Goal: Information Seeking & Learning: Learn about a topic

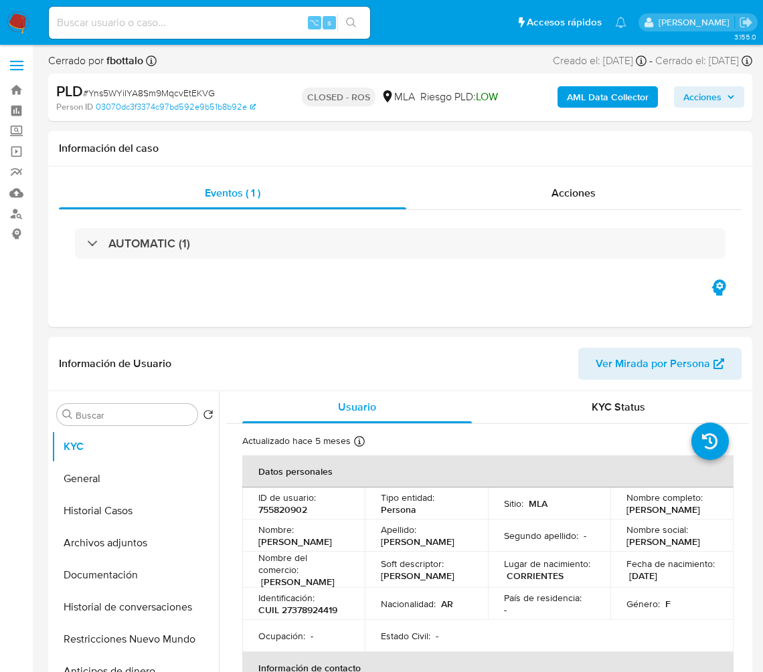
select select "10"
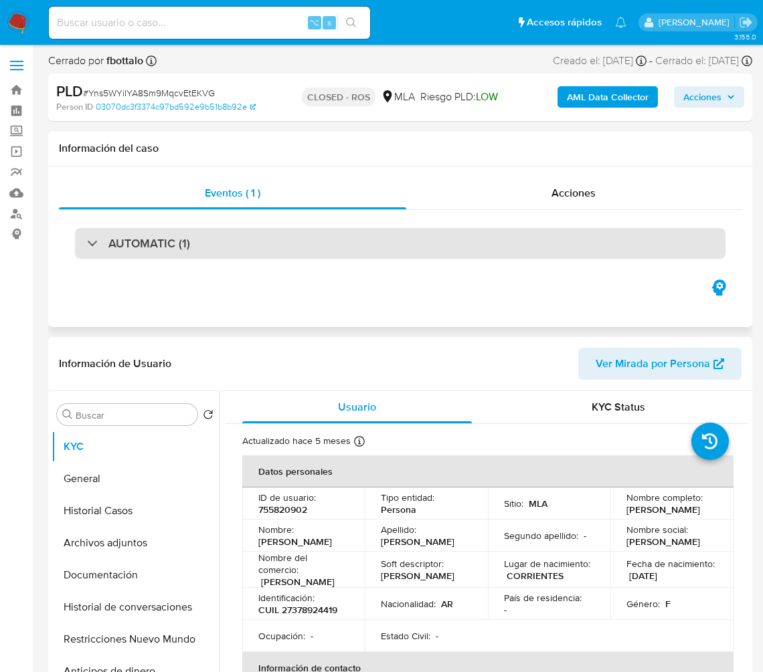
click at [636, 257] on div "AUTOMATIC (1)" at bounding box center [400, 243] width 650 height 31
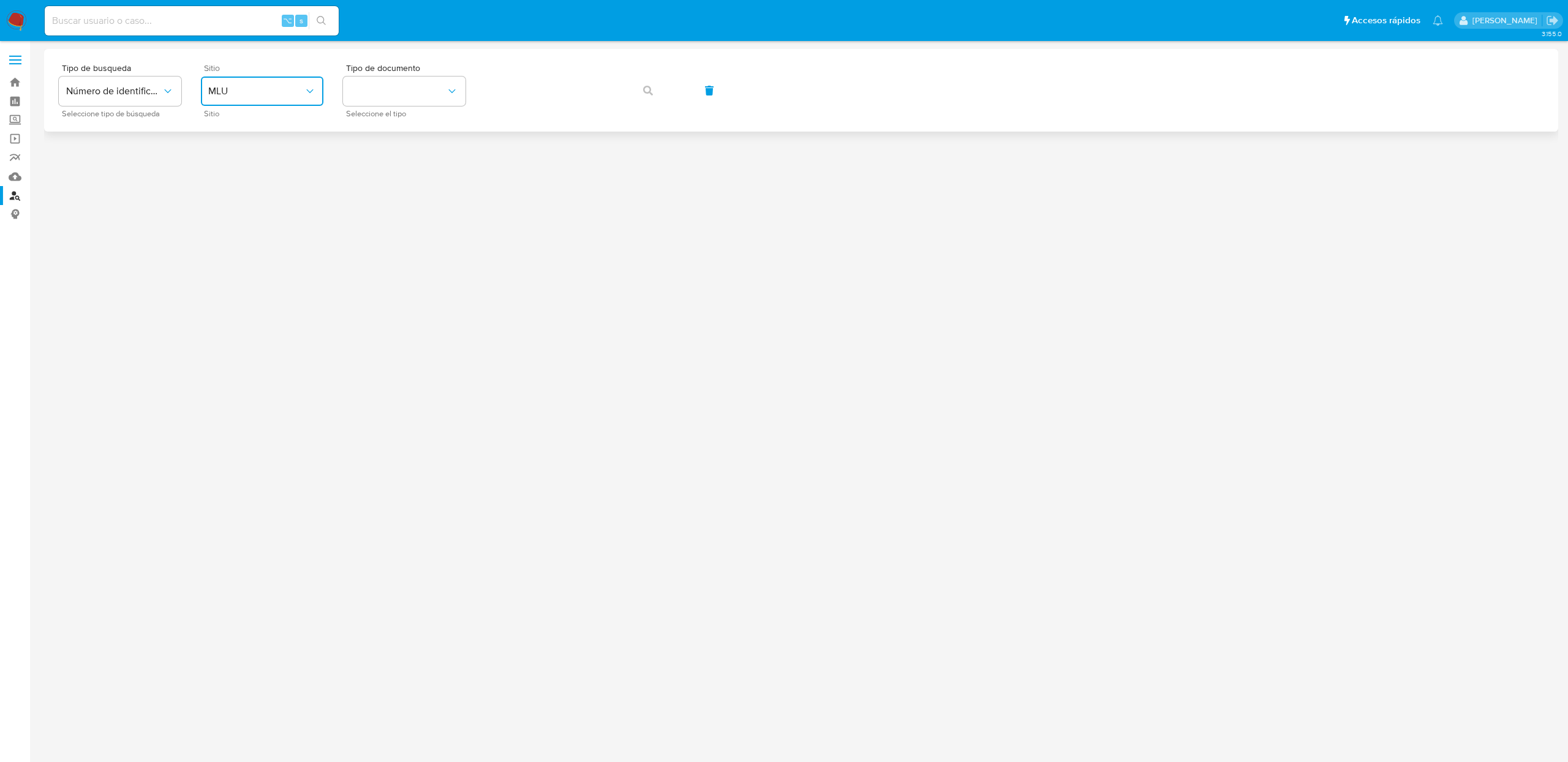
click at [248, 95] on span "MLU" at bounding box center [255, 91] width 95 height 12
click at [227, 147] on div "MLA" at bounding box center [258, 154] width 101 height 29
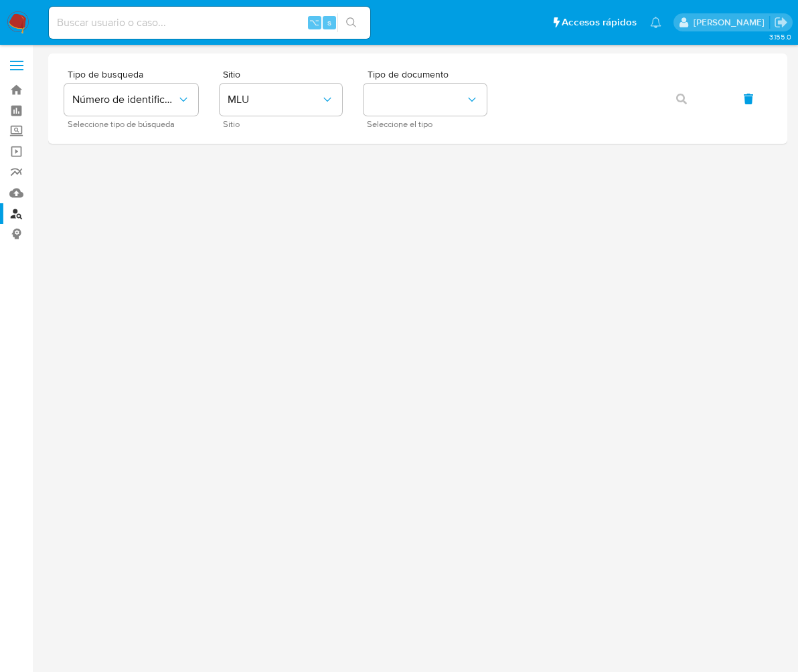
click at [143, 31] on input at bounding box center [209, 22] width 321 height 17
paste input "Yns5WYiIYA8Sm9MqcvEtEKVG"
type input "Yns5WYiIYA8Sm9MqcvEtEKVG"
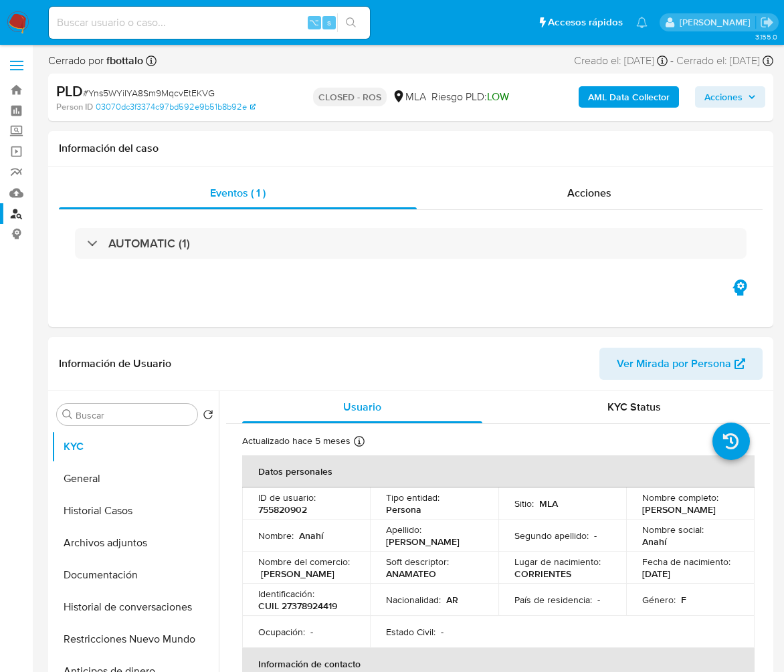
select select "10"
click at [186, 27] on input at bounding box center [209, 22] width 321 height 17
paste input "Yns5WYiIYA8Sm9MqcvEtEKVG"
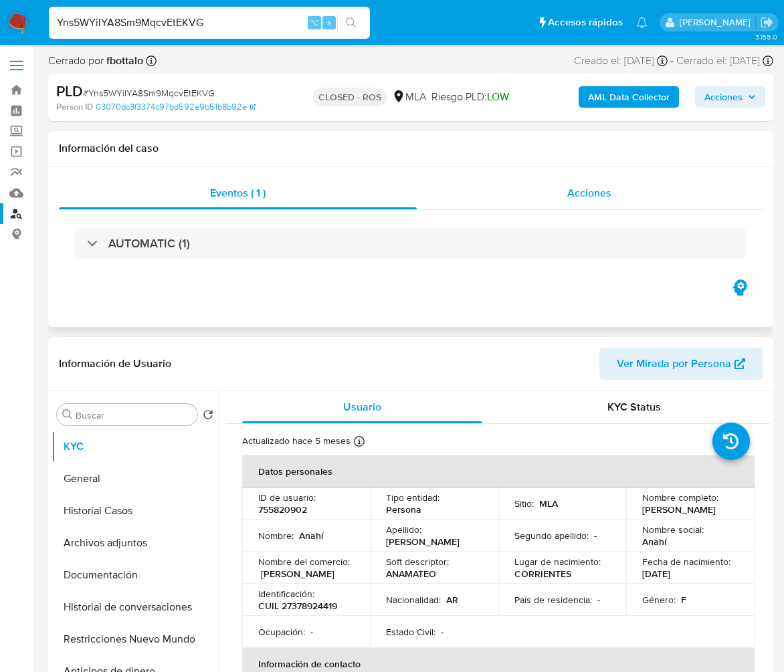
click at [585, 195] on span "Acciones" at bounding box center [589, 192] width 44 height 15
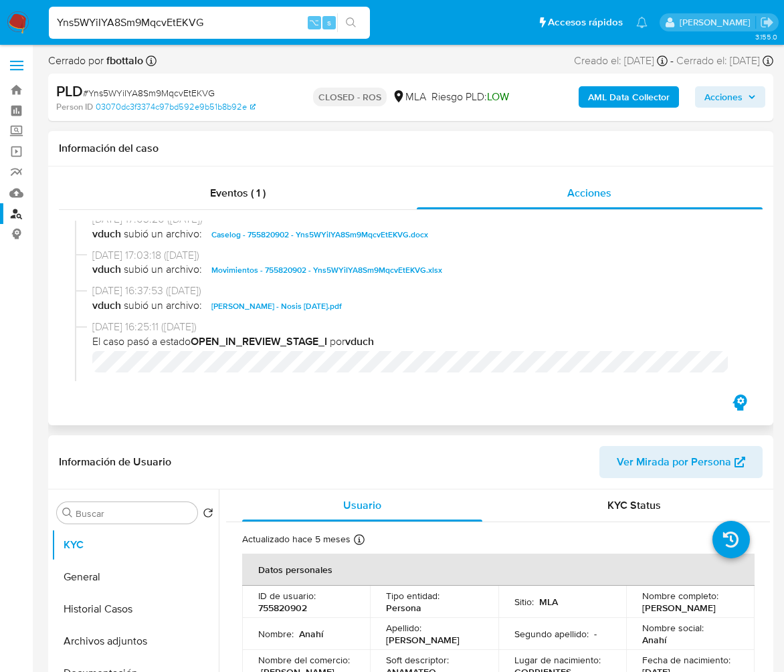
scroll to position [652, 0]
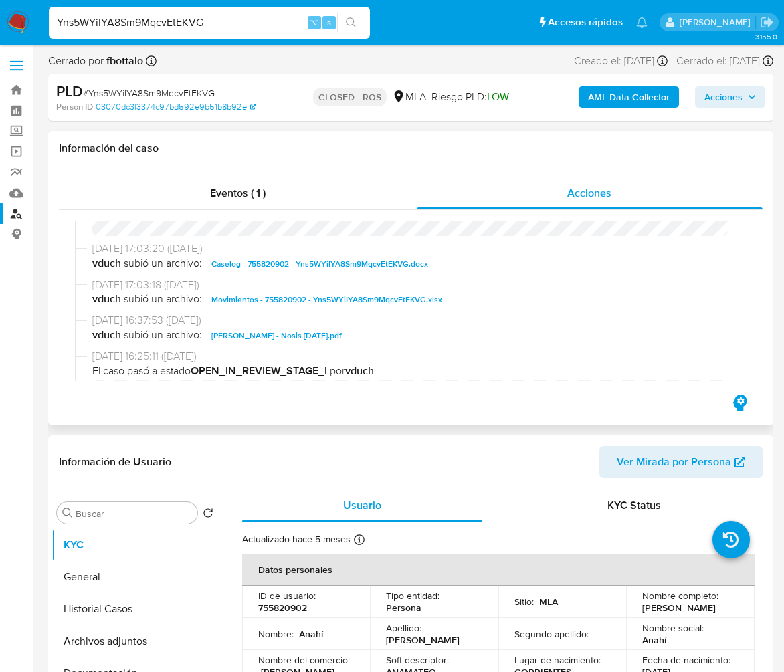
click at [318, 263] on span "Caselog - 755820902 - Yns5WYiIYA8Sm9MqcvEtEKVG.docx" at bounding box center [319, 264] width 217 height 16
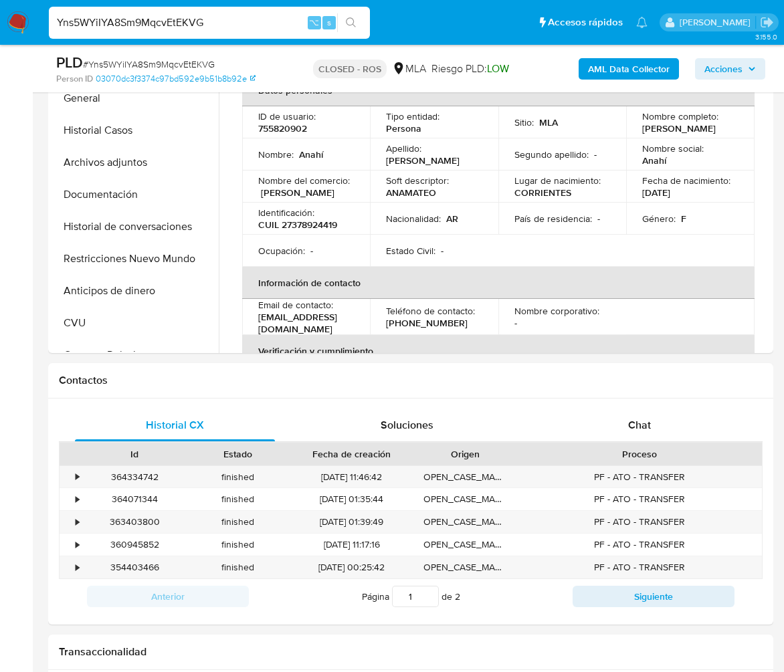
scroll to position [650, 0]
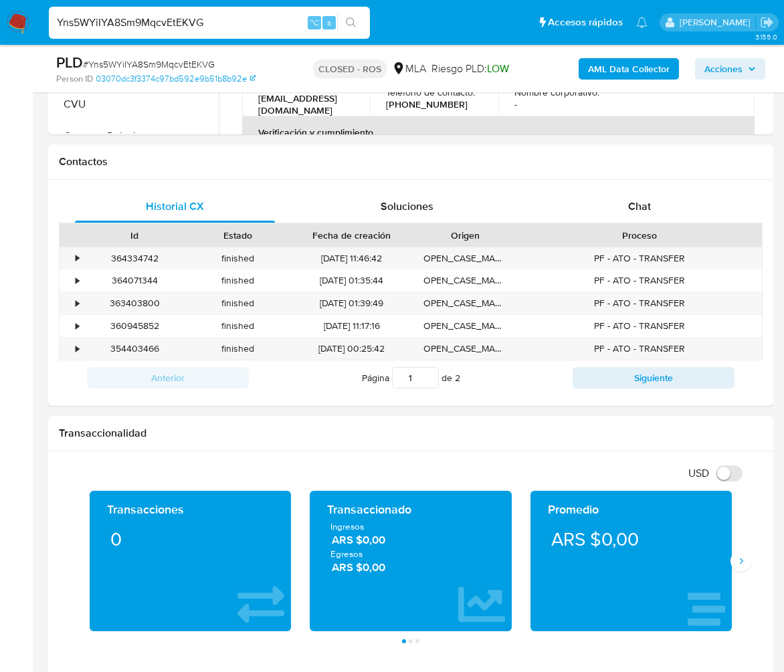
click at [243, 23] on input "Yns5WYiIYA8Sm9MqcvEtEKVG" at bounding box center [209, 22] width 321 height 17
click at [633, 207] on span "Chat" at bounding box center [639, 206] width 23 height 15
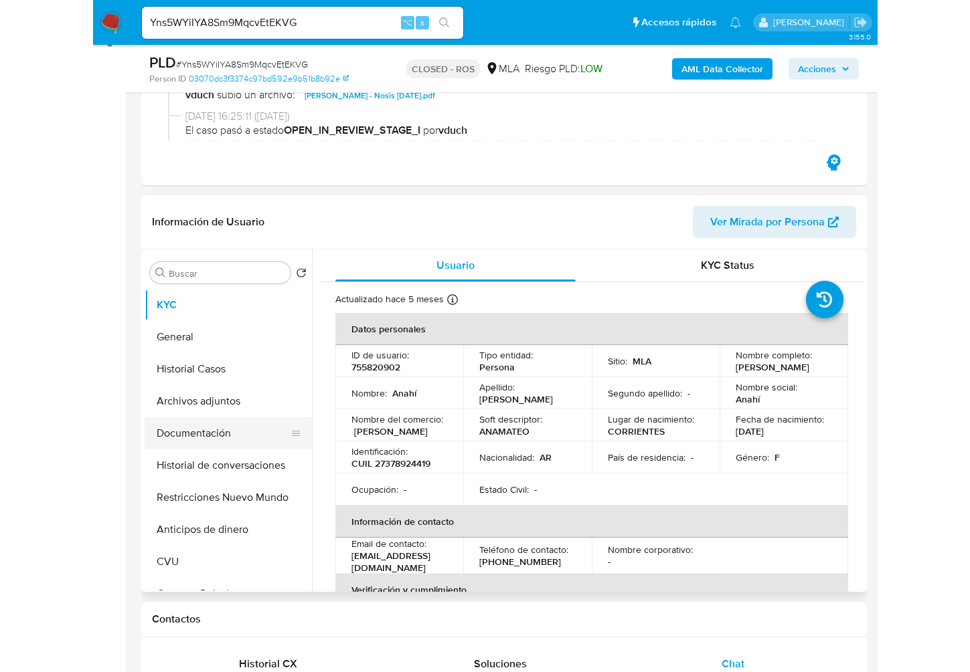
scroll to position [191, 0]
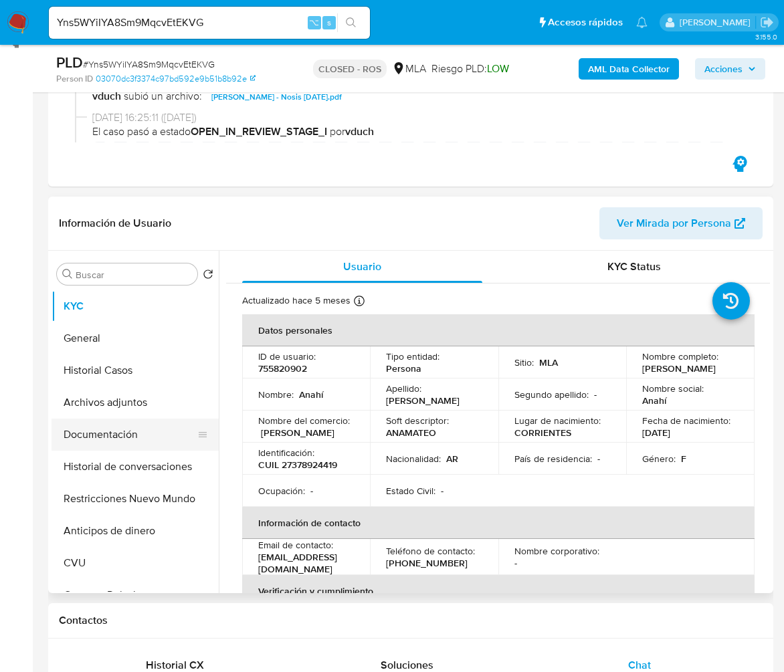
click at [116, 444] on button "Documentación" at bounding box center [130, 435] width 157 height 32
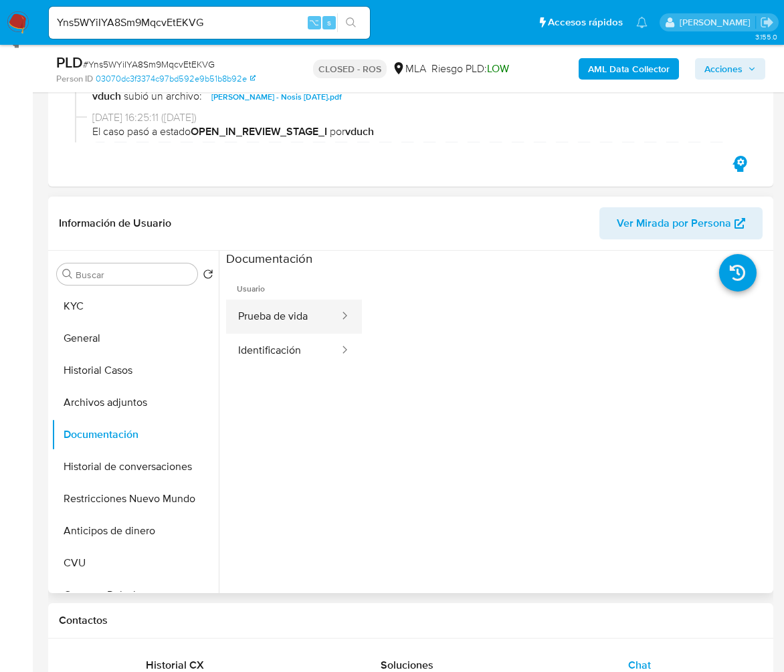
click at [284, 316] on button "Prueba de vida" at bounding box center [283, 317] width 114 height 34
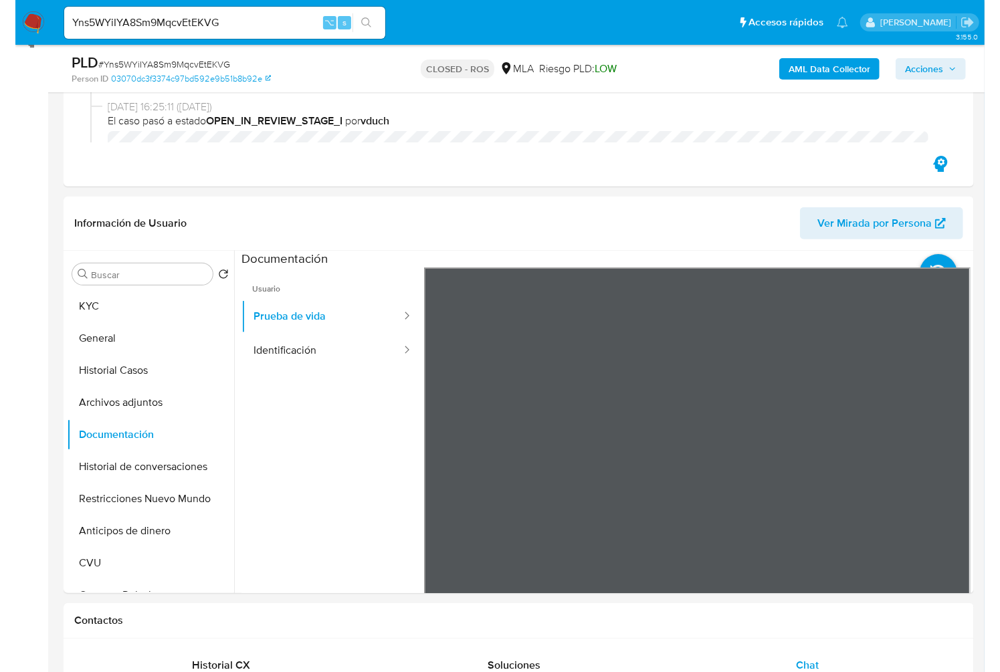
scroll to position [641, 0]
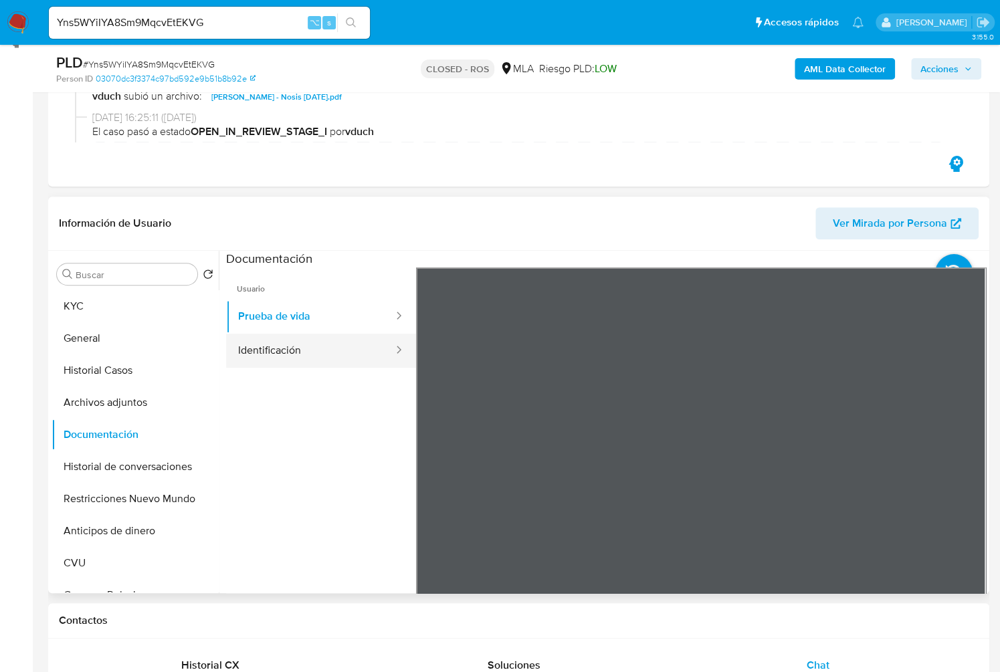
click at [283, 351] on button "Identificación" at bounding box center [310, 351] width 169 height 34
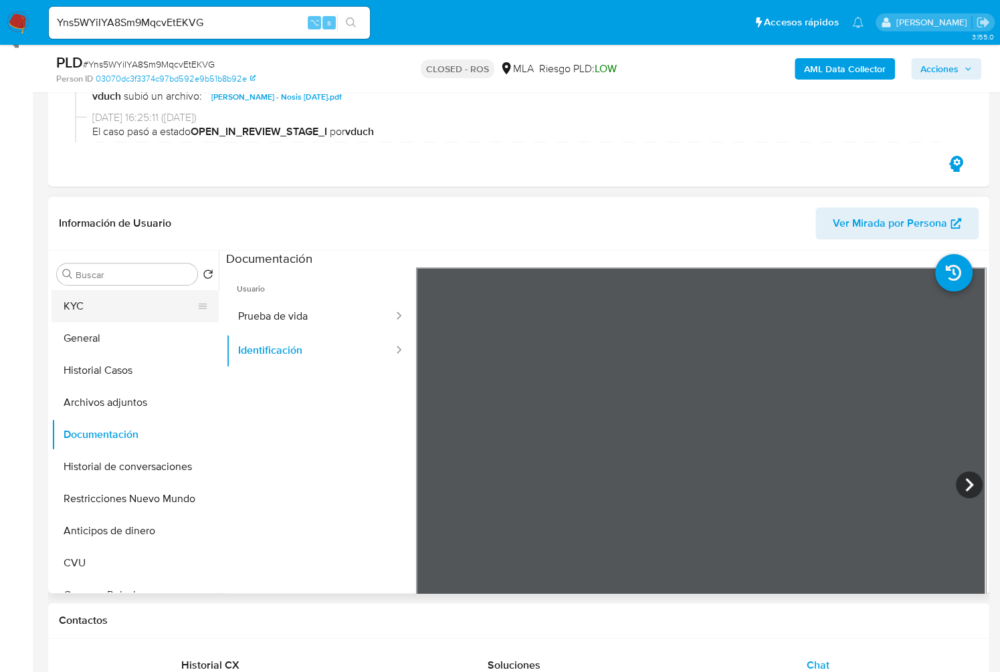
click at [123, 312] on button "KYC" at bounding box center [130, 306] width 157 height 32
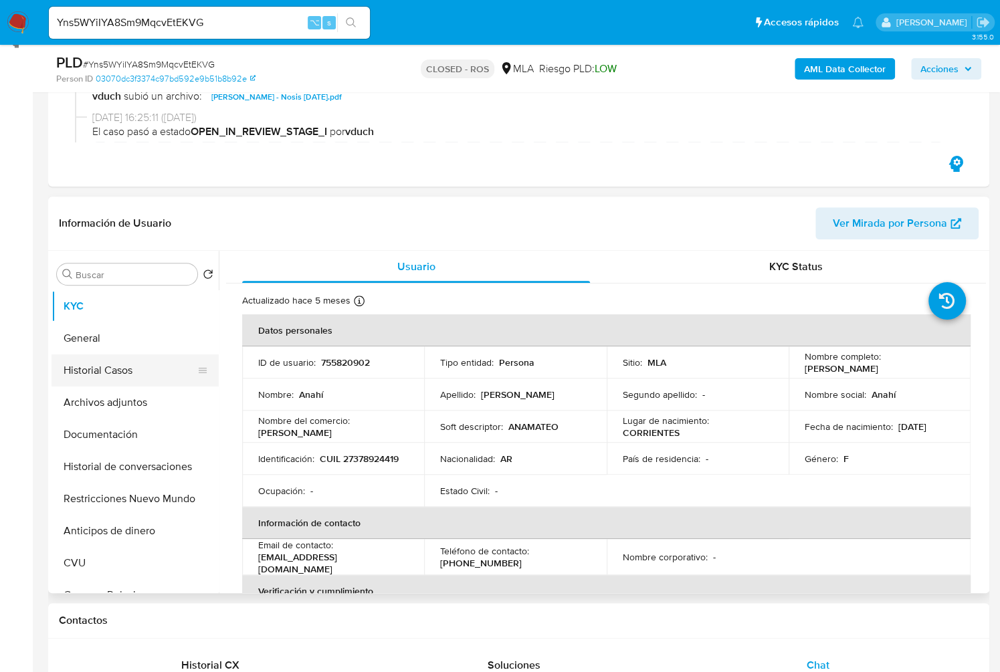
click at [120, 376] on button "Historial Casos" at bounding box center [130, 371] width 157 height 32
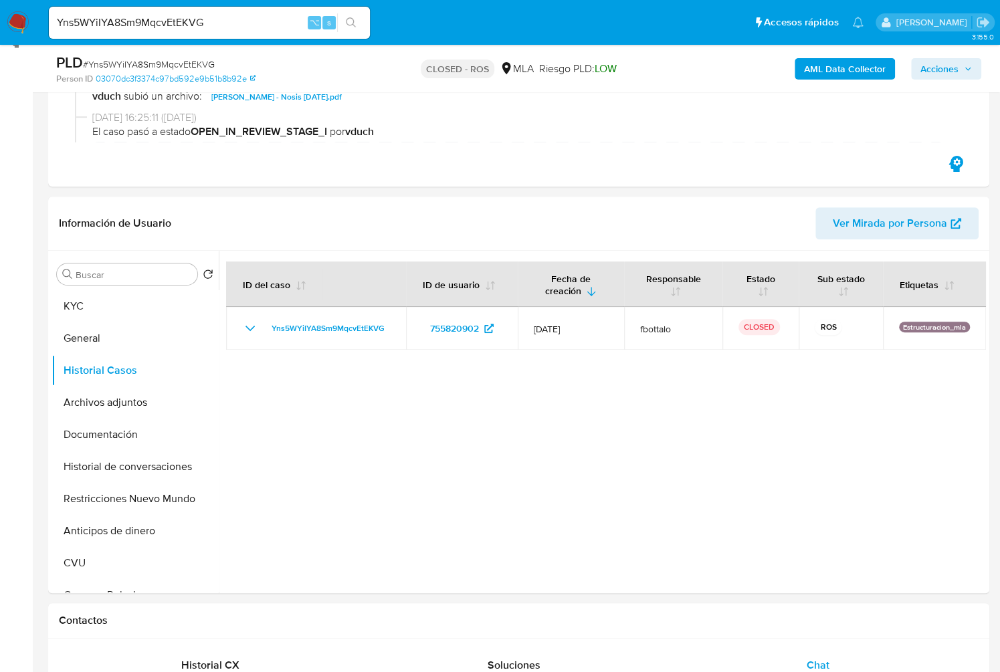
click at [181, 23] on input "Yns5WYiIYA8Sm9MqcvEtEKVG" at bounding box center [209, 22] width 321 height 17
drag, startPoint x: 181, startPoint y: 23, endPoint x: 216, endPoint y: 15, distance: 36.4
click at [181, 23] on input "Yns5WYiIYA8Sm9MqcvEtEKVG" at bounding box center [209, 22] width 321 height 17
paste input "8Sg6Sj1fQeSjVFuPdcs38uYc"
type input "8Sg6Sj1fQeSjVFuPdcs38uYc"
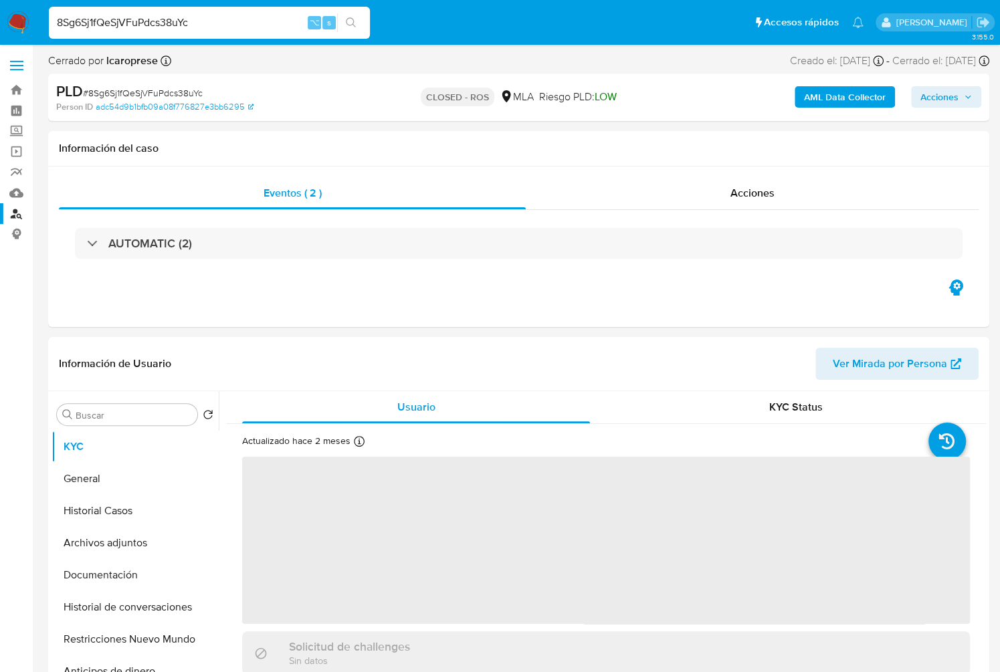
select select "10"
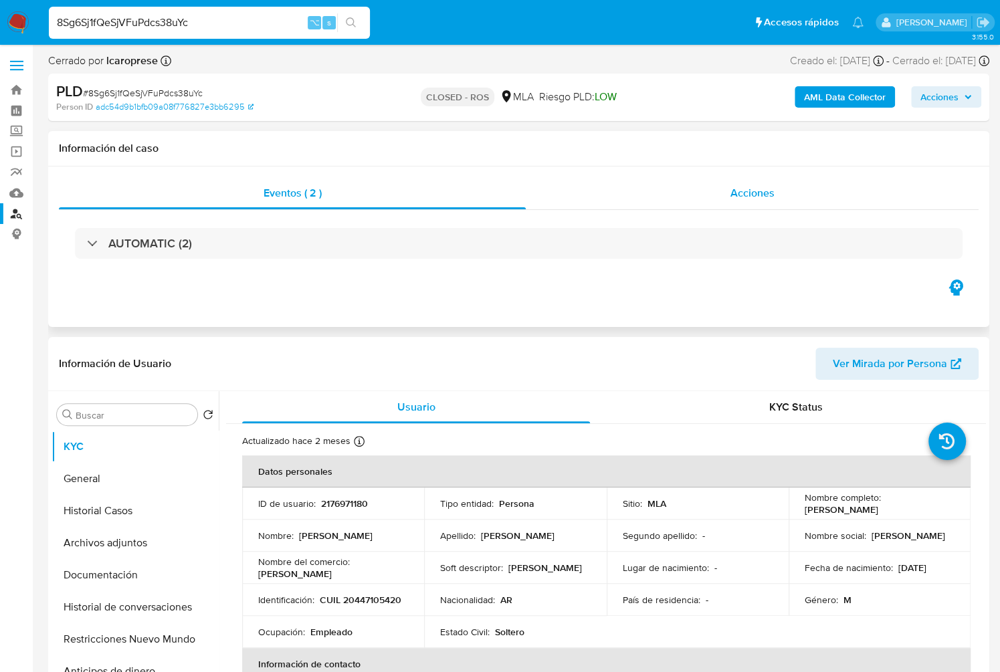
click at [761, 197] on span "Acciones" at bounding box center [753, 192] width 44 height 15
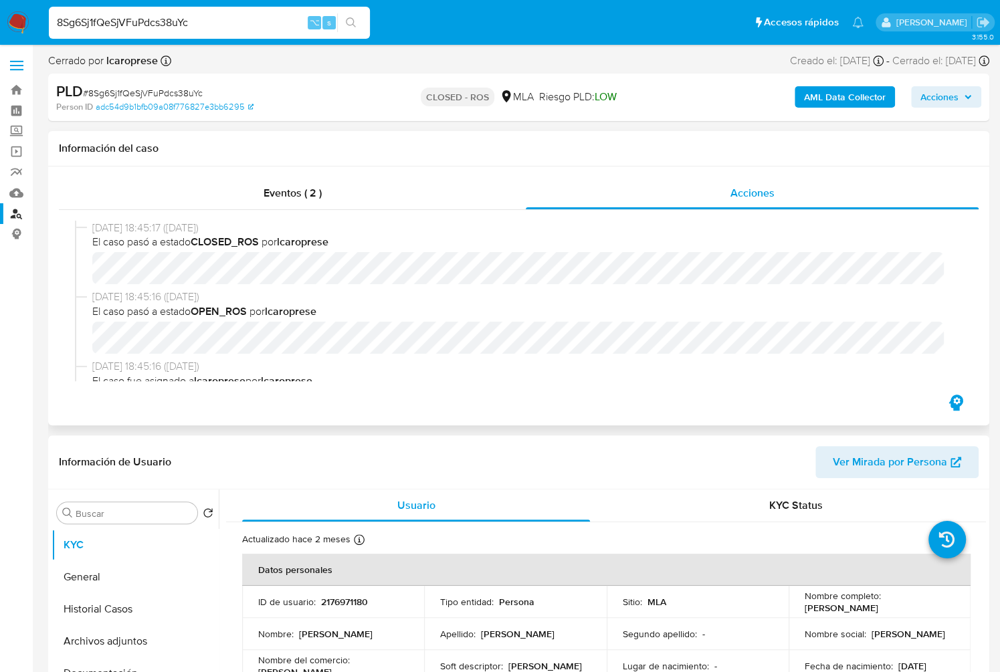
click at [319, 169] on div "Eventos ( 2 ) Acciones [DATE] 18:45:17 ([DATE]) El caso pasó a estado CLOSED_RO…" at bounding box center [518, 296] width 941 height 259
click at [316, 187] on span "Eventos ( 2 )" at bounding box center [293, 192] width 58 height 15
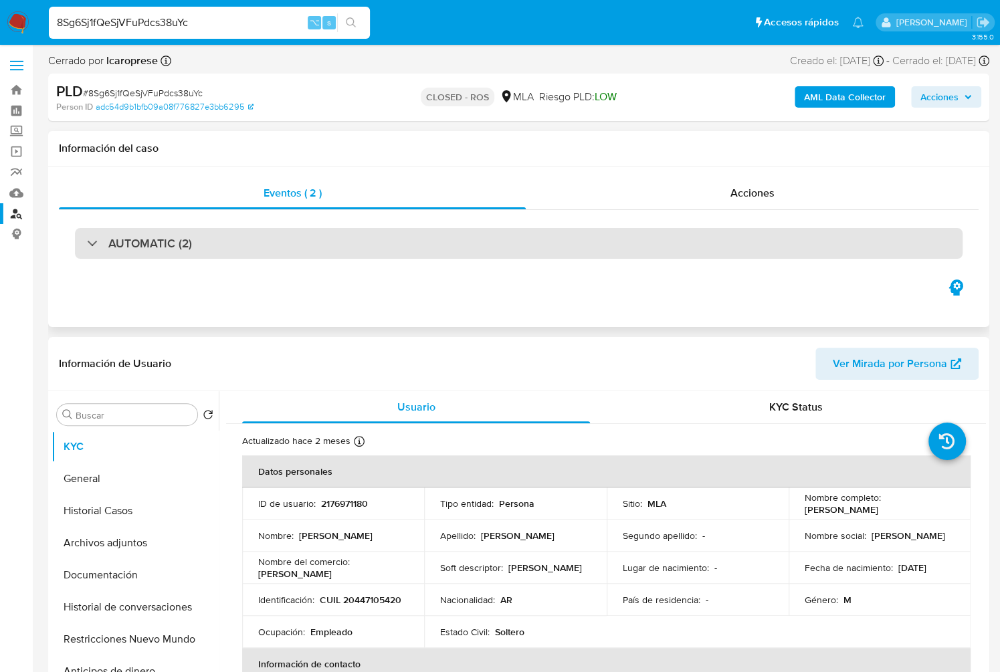
click at [158, 242] on h3 "AUTOMATIC (2)" at bounding box center [150, 243] width 84 height 15
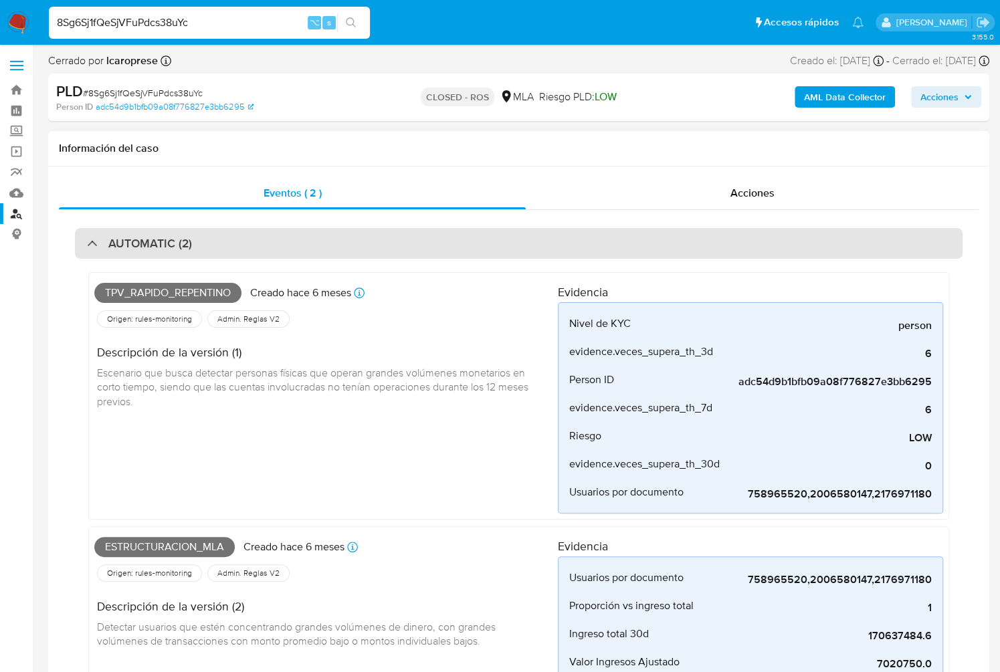
click at [158, 242] on h3 "AUTOMATIC (2)" at bounding box center [150, 243] width 84 height 15
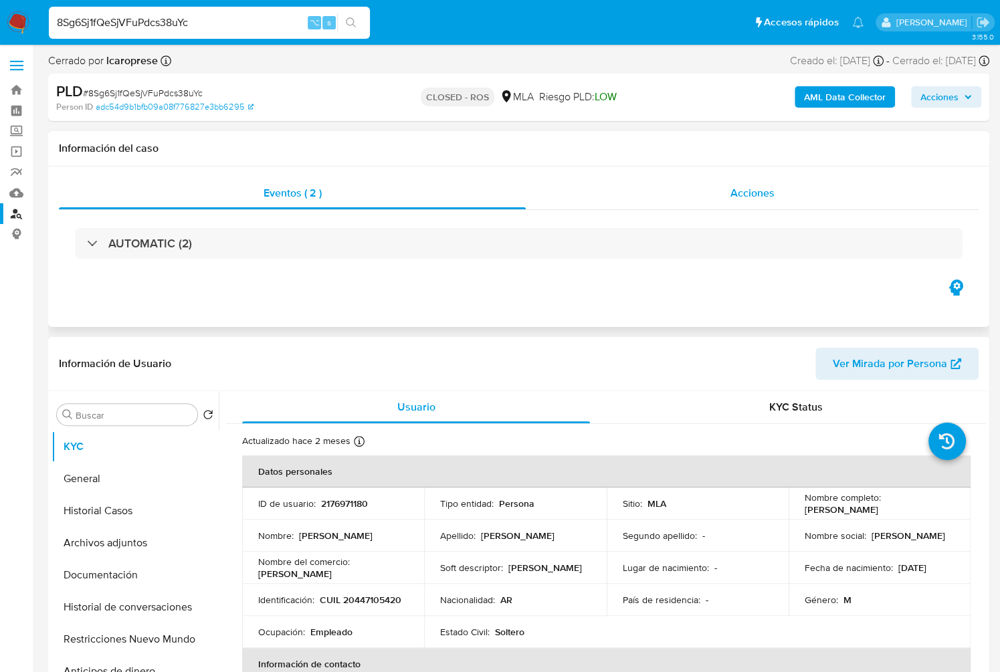
click at [765, 193] on span "Acciones" at bounding box center [753, 192] width 44 height 15
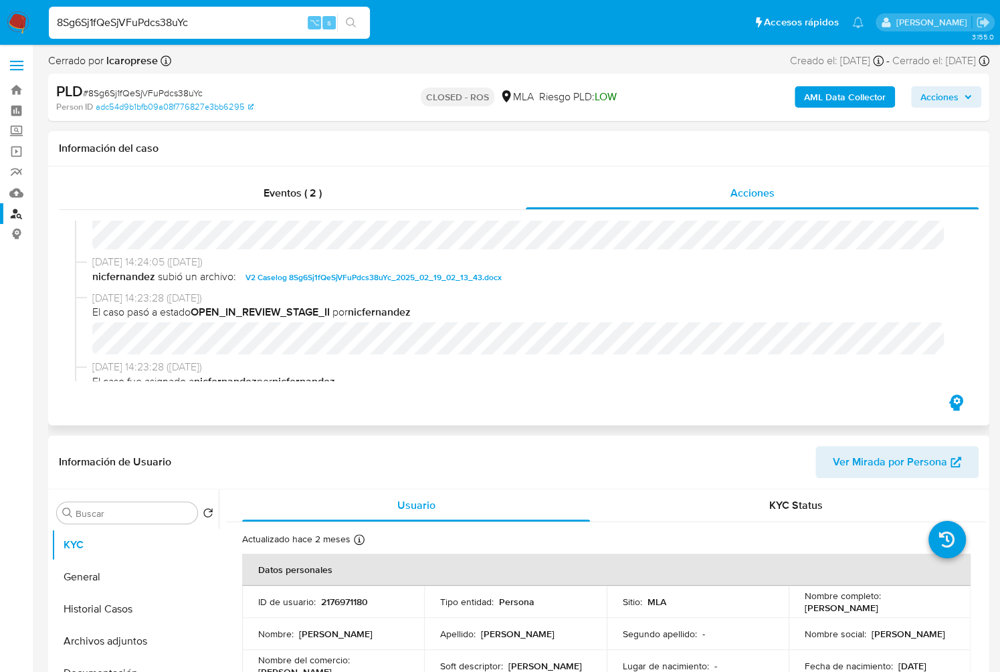
scroll to position [629, 0]
click at [447, 280] on span "V2 Caselog 8Sg6Sj1fQeSjVFuPdcs38uYc_2025_02_19_02_13_43.docx" at bounding box center [374, 276] width 256 height 16
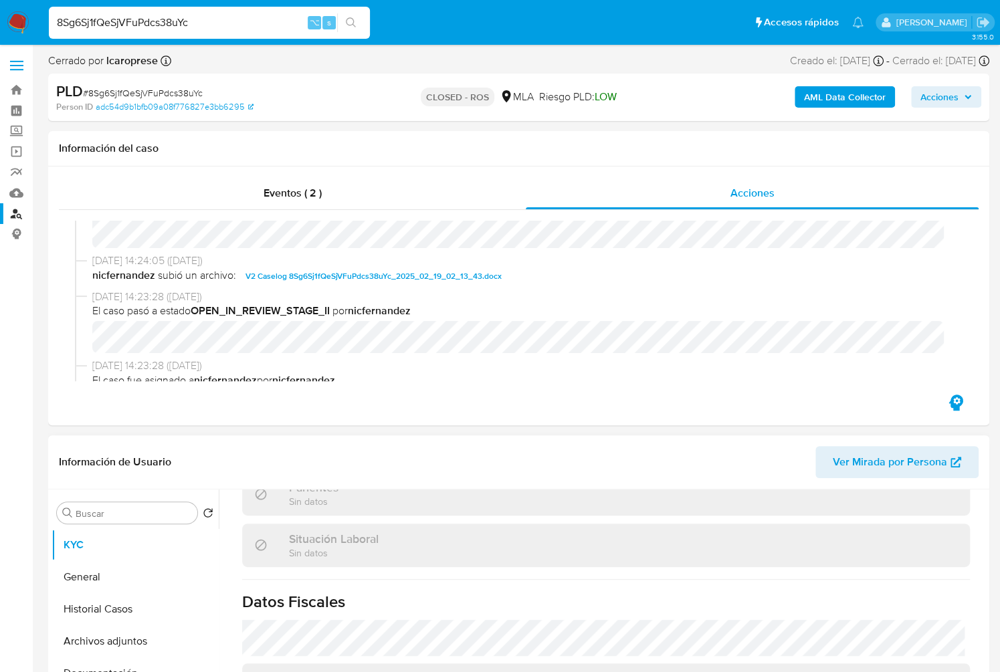
scroll to position [716, 0]
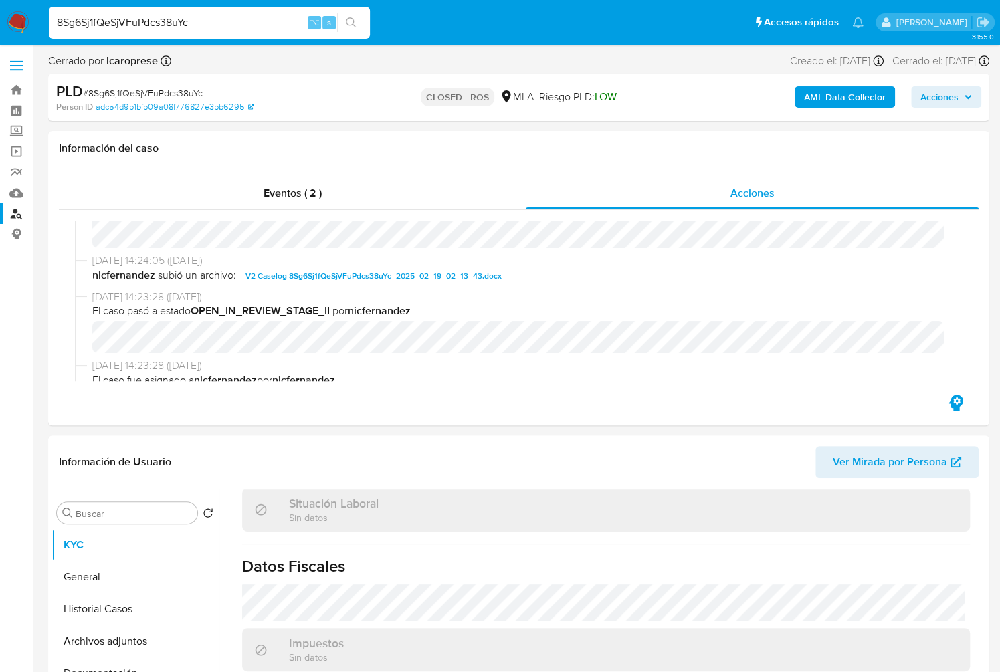
click at [172, 31] on input "8Sg6Sj1fQeSjVFuPdcs38uYc" at bounding box center [209, 22] width 321 height 17
paste input "47ODkFfablYEKjkH9XZuVe2u"
type input "47ODkFfablYEKjkH9XZuVe2u"
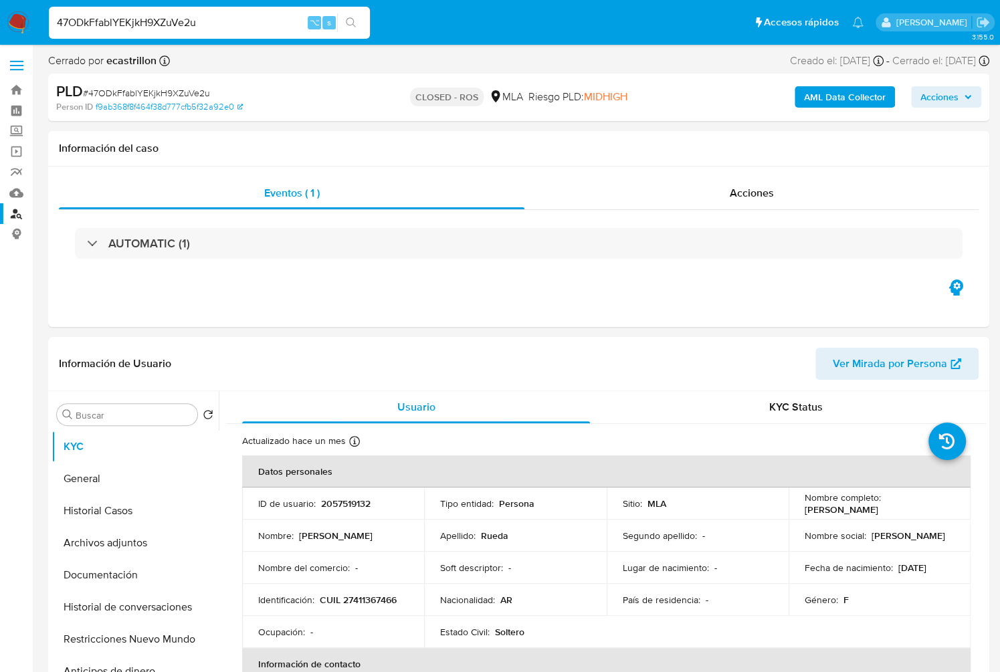
select select "10"
click at [765, 205] on div "Acciones" at bounding box center [752, 193] width 454 height 32
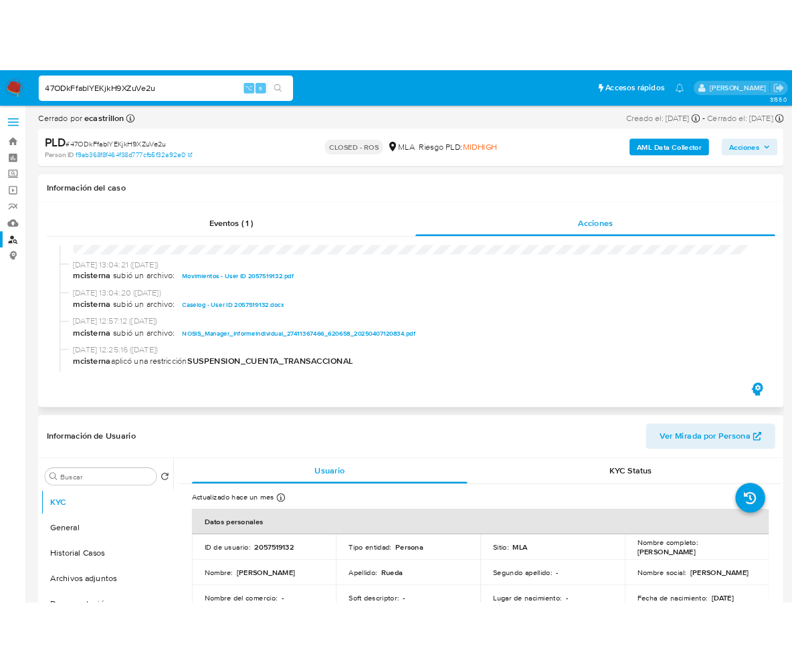
scroll to position [734, 0]
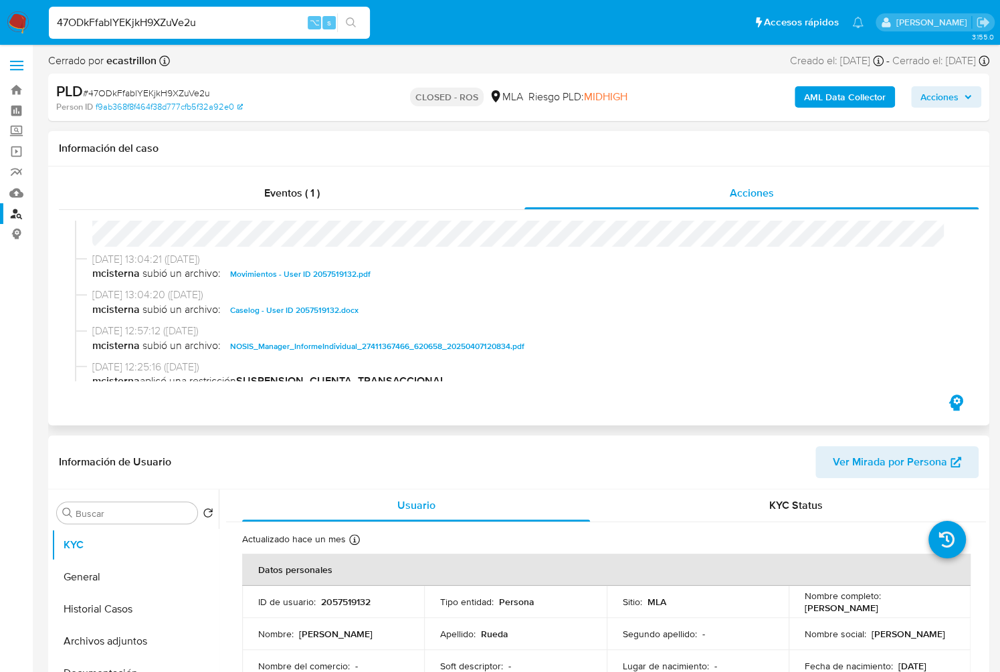
click at [288, 307] on span "Caselog - User ID 2057519132.docx" at bounding box center [294, 310] width 128 height 16
click at [113, 614] on button "Historial Casos" at bounding box center [130, 609] width 157 height 32
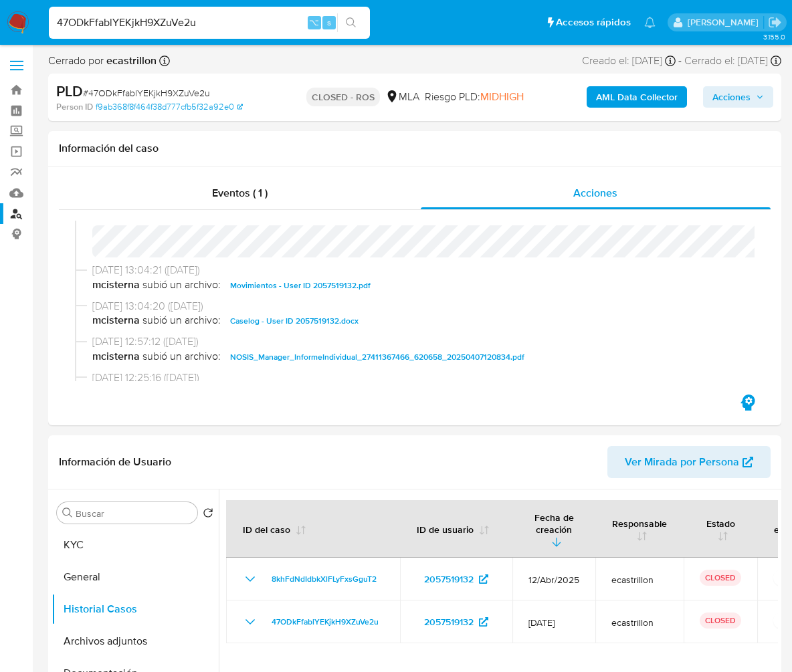
scroll to position [745, 0]
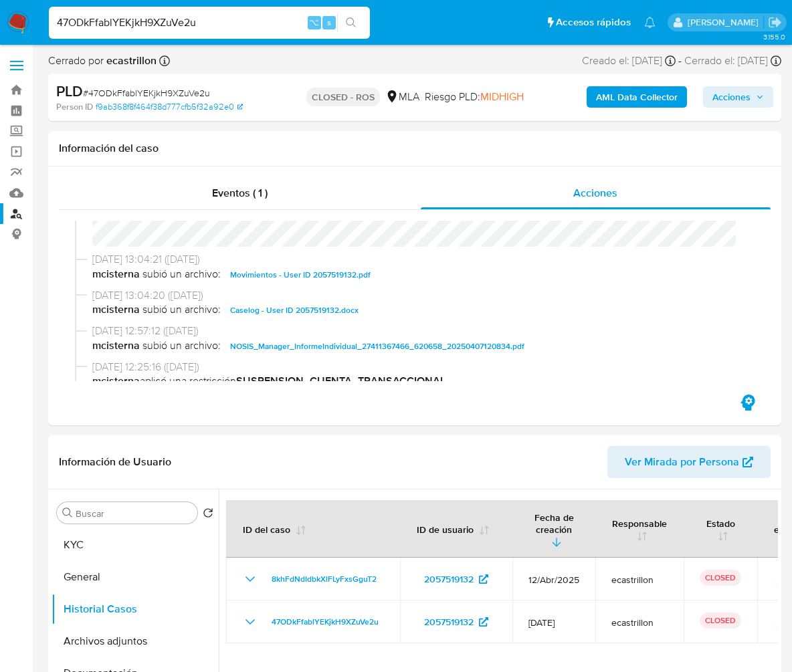
click at [214, 31] on input "47ODkFfablYEKjkH9XZuVe2u" at bounding box center [209, 22] width 321 height 17
click at [214, 28] on input "47ODkFfablYEKjkH9XZuVe2u" at bounding box center [209, 22] width 321 height 17
paste input "jbwG7ApXbesfnO9N329iMWuI"
type input "jbwG7ApXbesfnO9N329iMWuI"
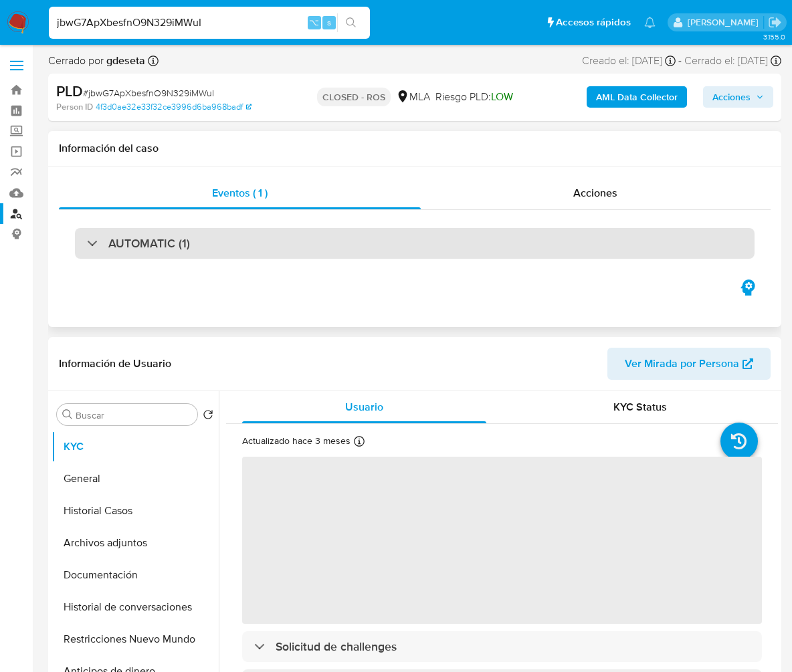
select select "10"
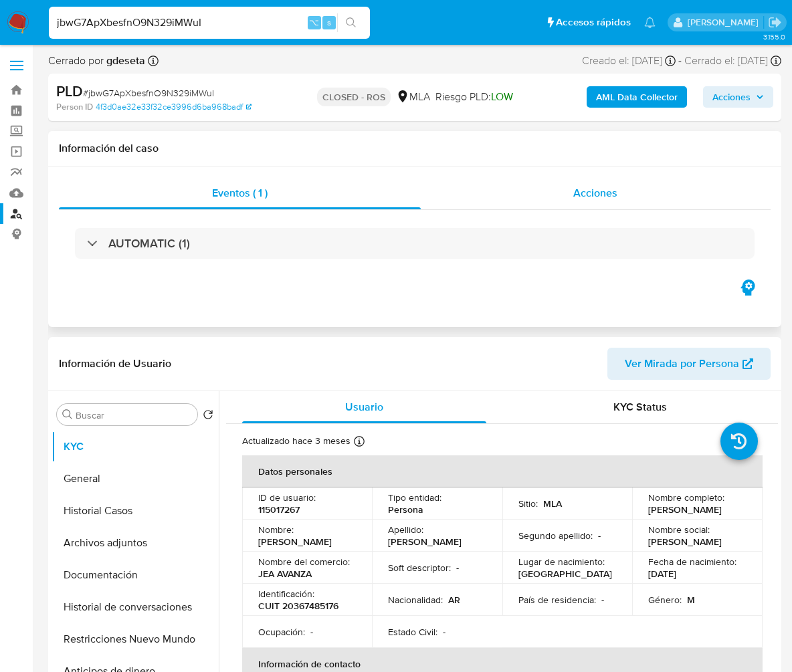
click at [596, 197] on span "Acciones" at bounding box center [595, 192] width 44 height 15
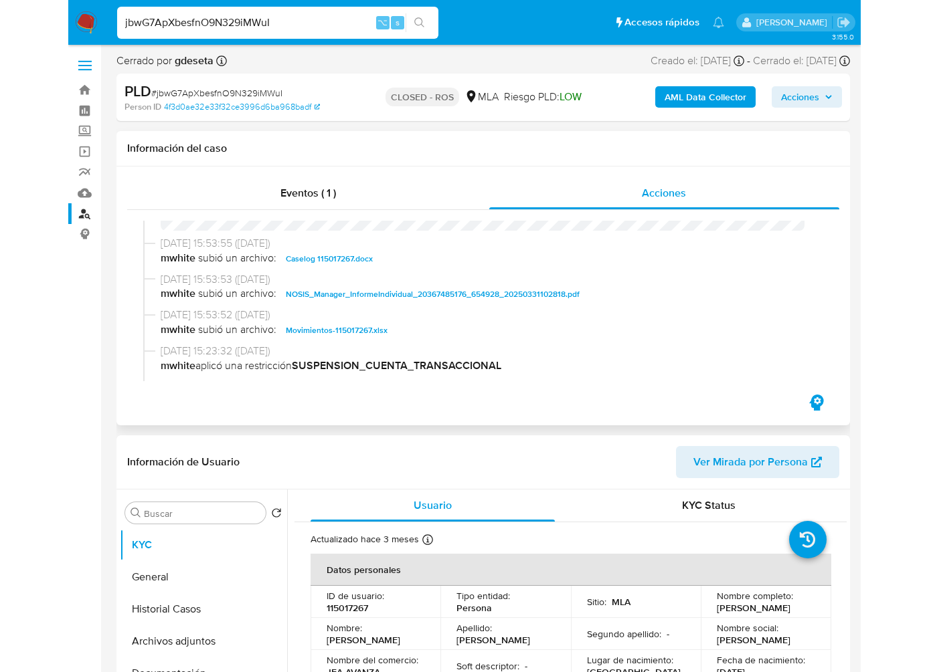
scroll to position [609, 0]
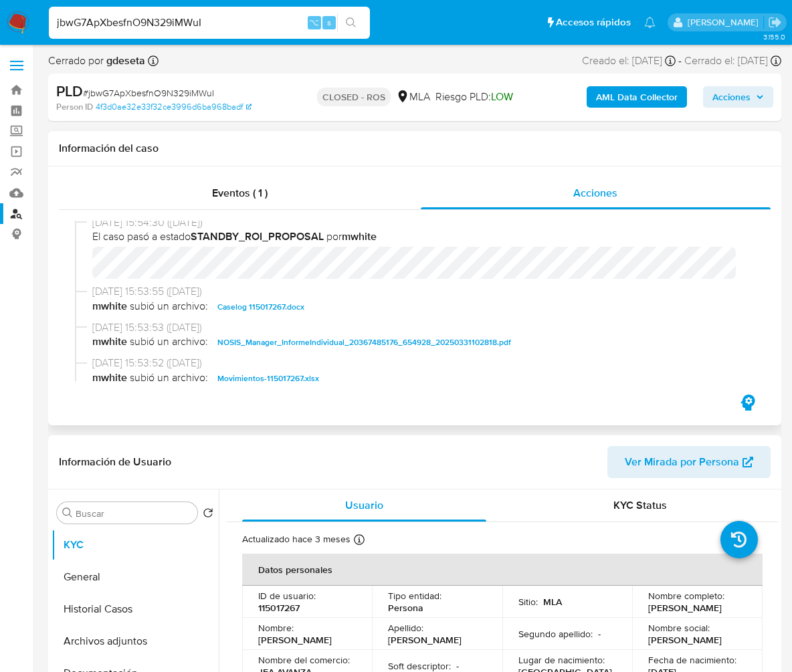
click at [294, 311] on span "Caselog 115017267.docx" at bounding box center [260, 307] width 87 height 16
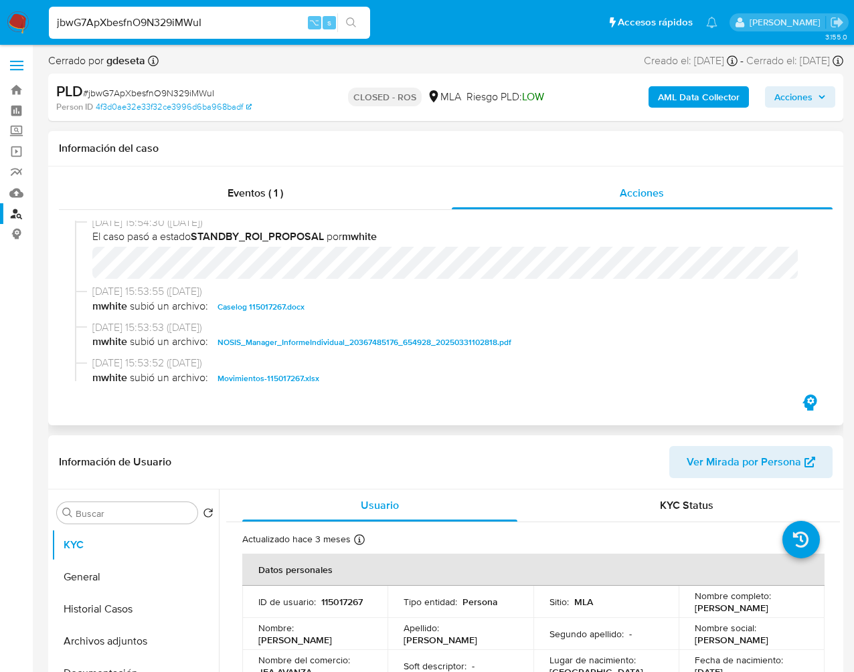
click at [645, 387] on div "[DATE] 14:10:07 ([DATE]) El caso pasó a estado CLOSED_ROS por gdeseta [DATE] 14…" at bounding box center [445, 301] width 773 height 182
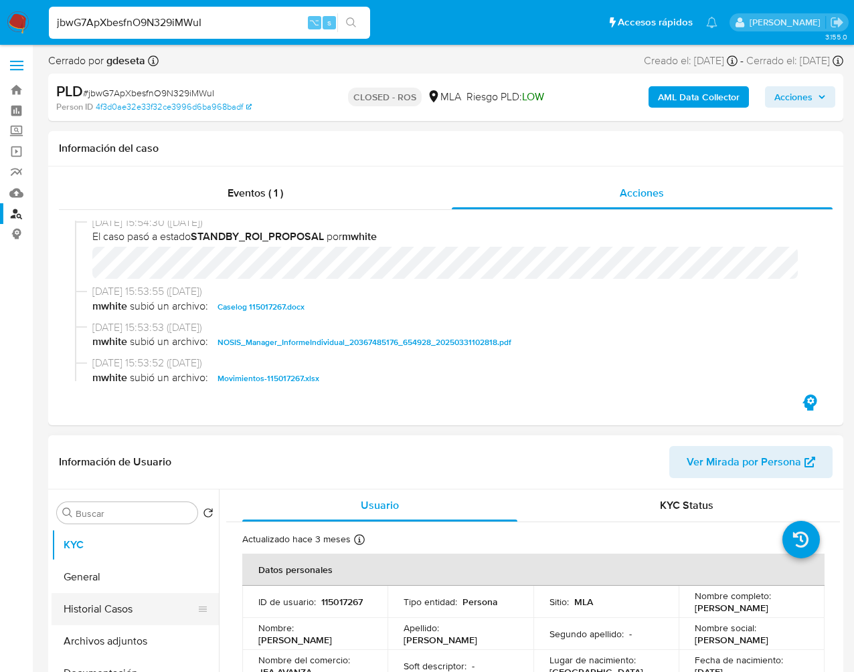
click at [106, 606] on button "Historial Casos" at bounding box center [130, 609] width 157 height 32
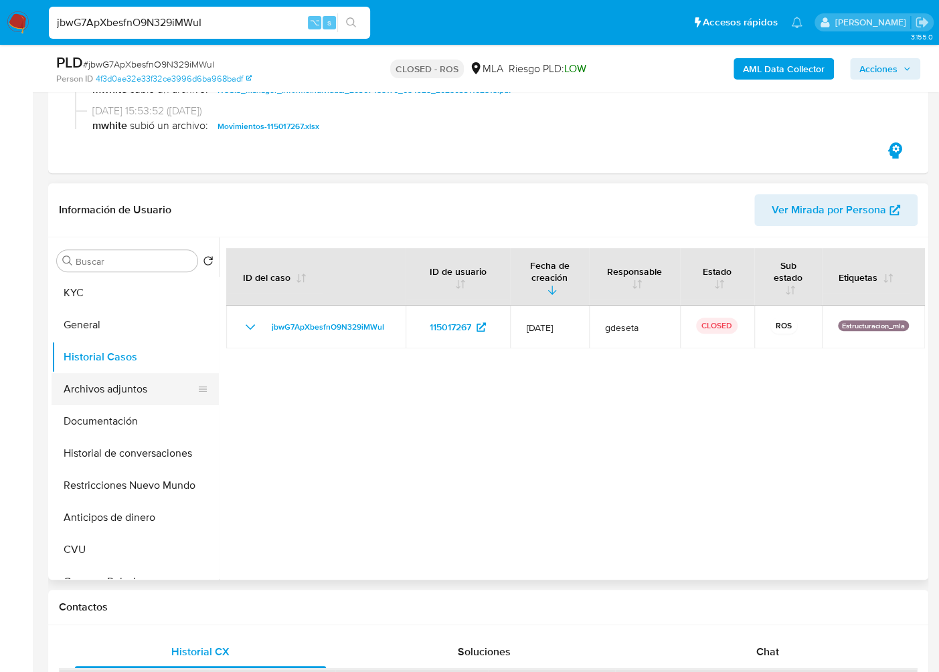
scroll to position [207, 0]
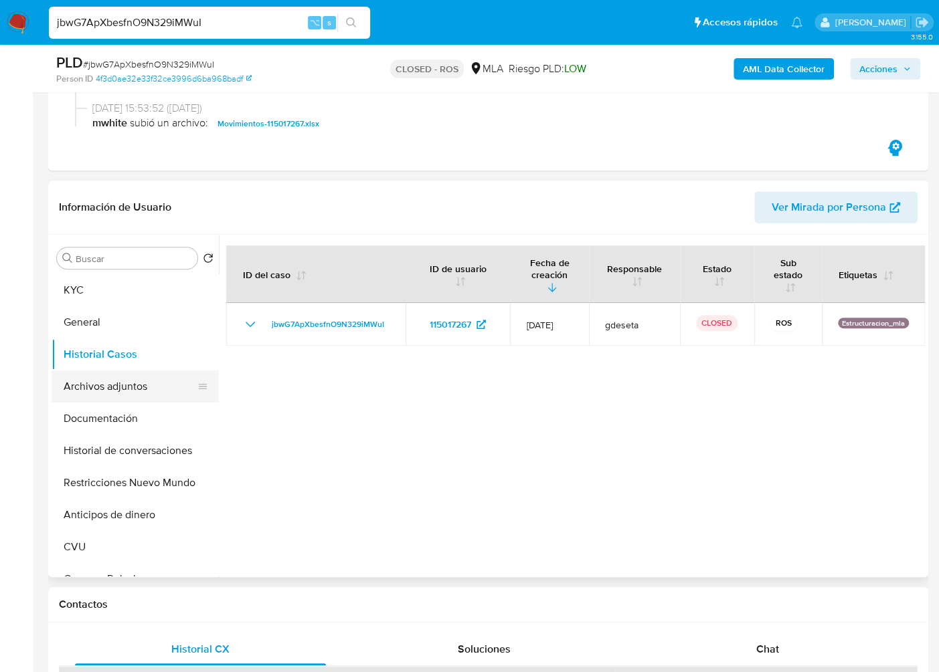
click at [97, 379] on button "Archivos adjuntos" at bounding box center [130, 387] width 157 height 32
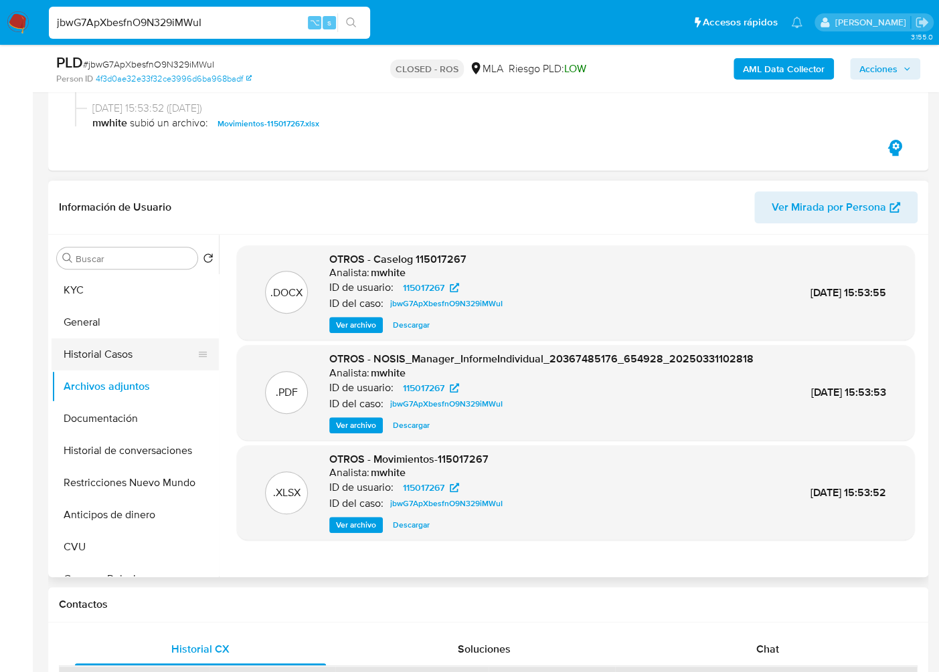
click at [157, 350] on button "Historial Casos" at bounding box center [130, 355] width 157 height 32
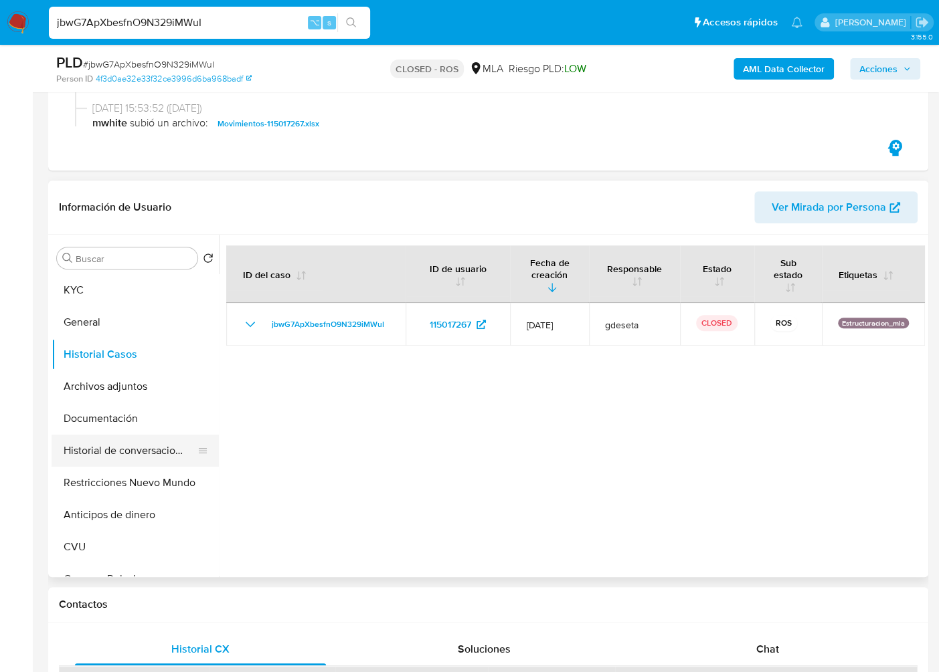
click at [139, 444] on button "Historial de conversaciones" at bounding box center [130, 451] width 157 height 32
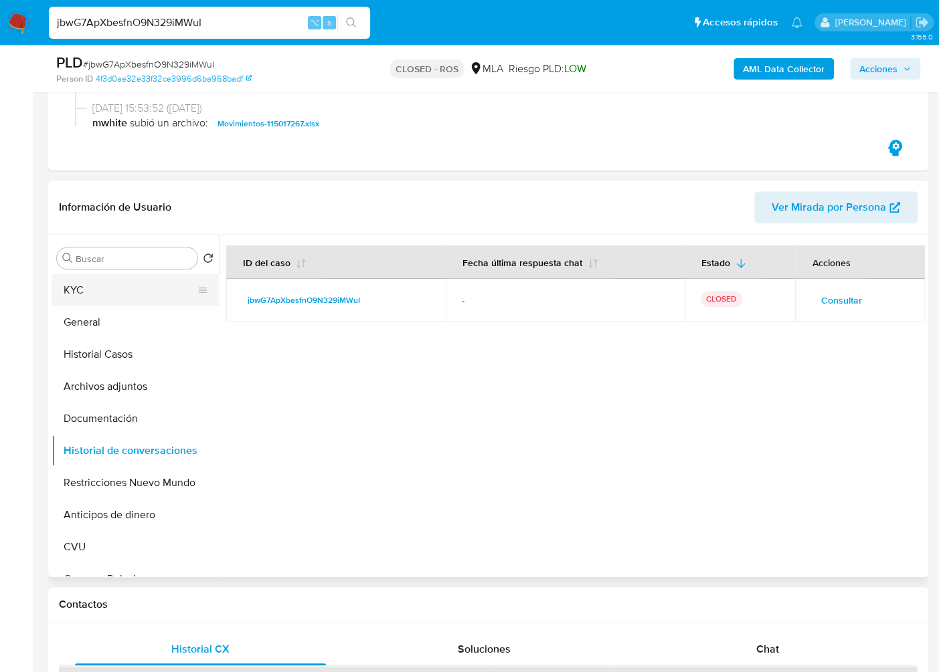
click at [123, 294] on button "KYC" at bounding box center [130, 290] width 157 height 32
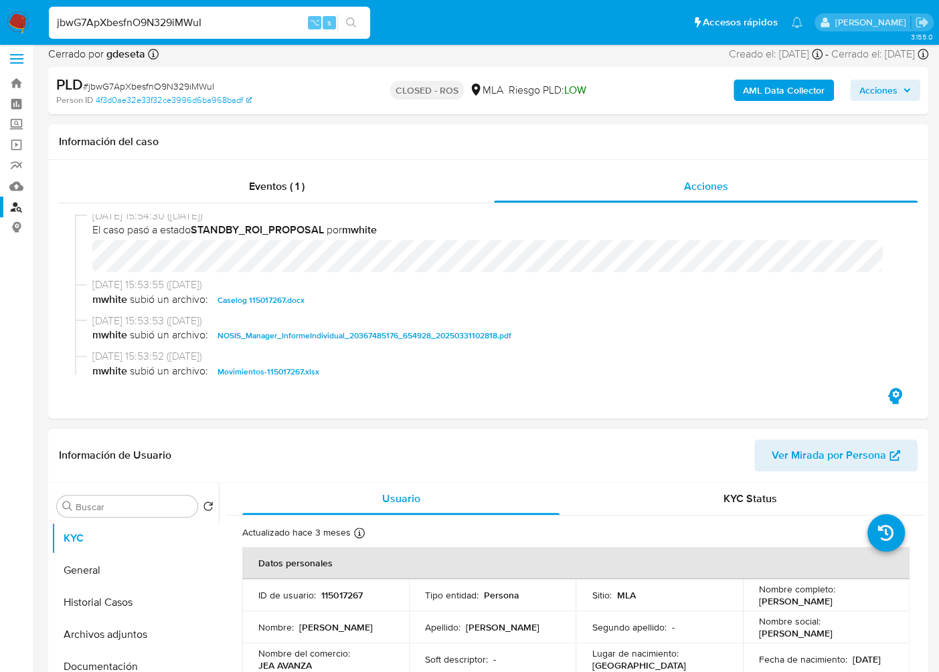
scroll to position [0, 0]
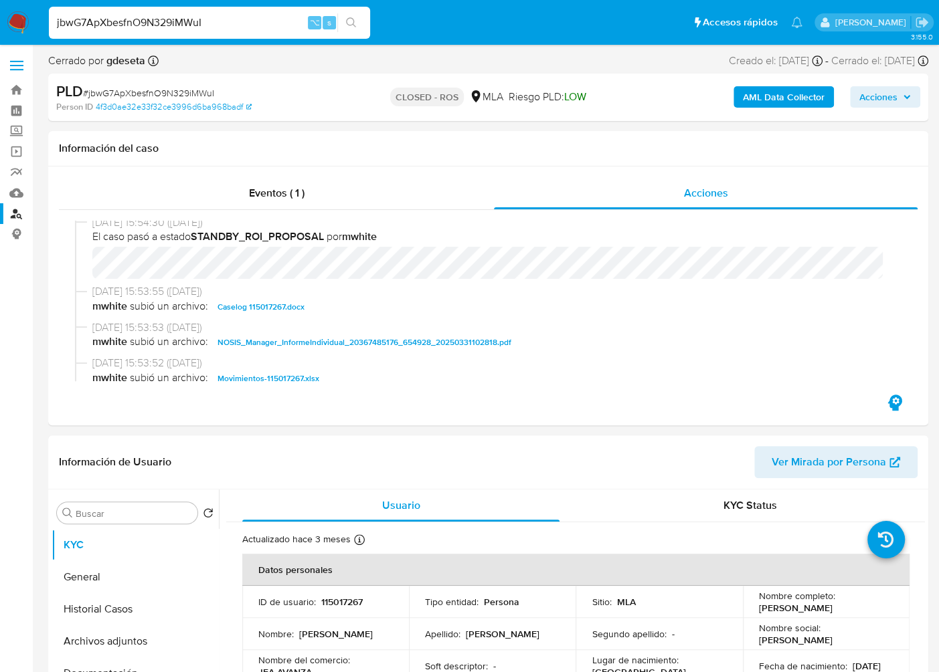
click at [188, 24] on input "jbwG7ApXbesfnO9N329iMWuI" at bounding box center [209, 22] width 321 height 17
paste input "8Sg6Sj1fQeSjVFuPdcs38uYc"
type input "8Sg6Sj1fQeSjVFuPdcs38uYc"
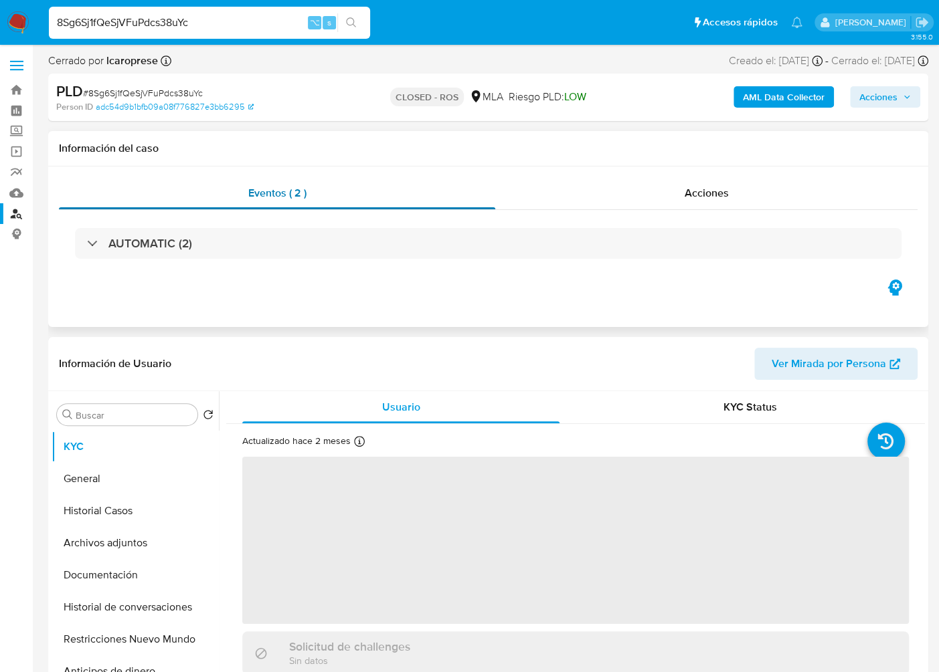
click at [320, 197] on div "Eventos ( 2 )" at bounding box center [277, 193] width 436 height 32
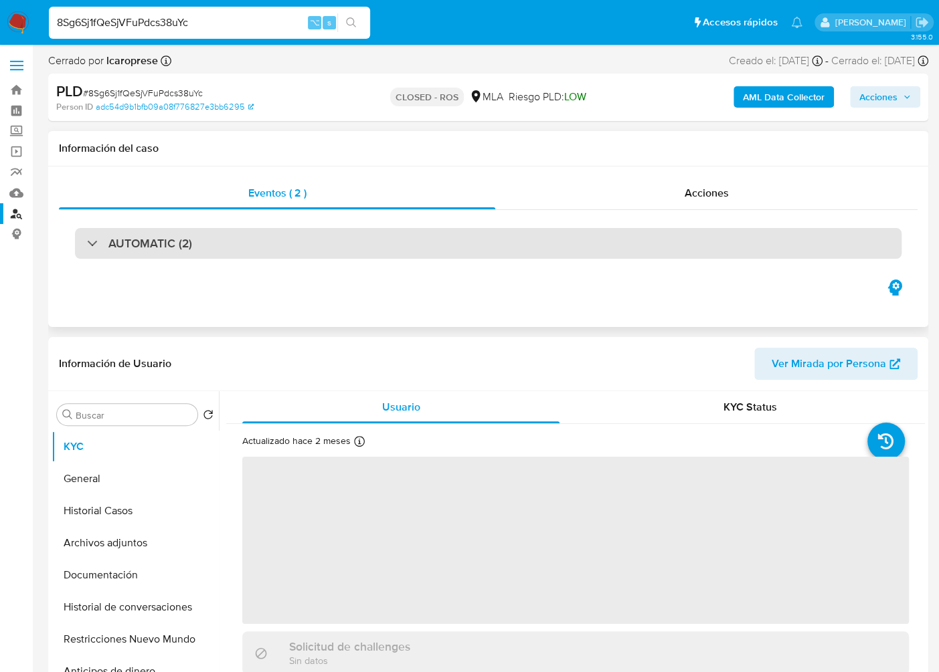
click at [232, 222] on div "AUTOMATIC (2)" at bounding box center [488, 243] width 858 height 67
click at [221, 247] on div "AUTOMATIC (2)" at bounding box center [488, 243] width 826 height 31
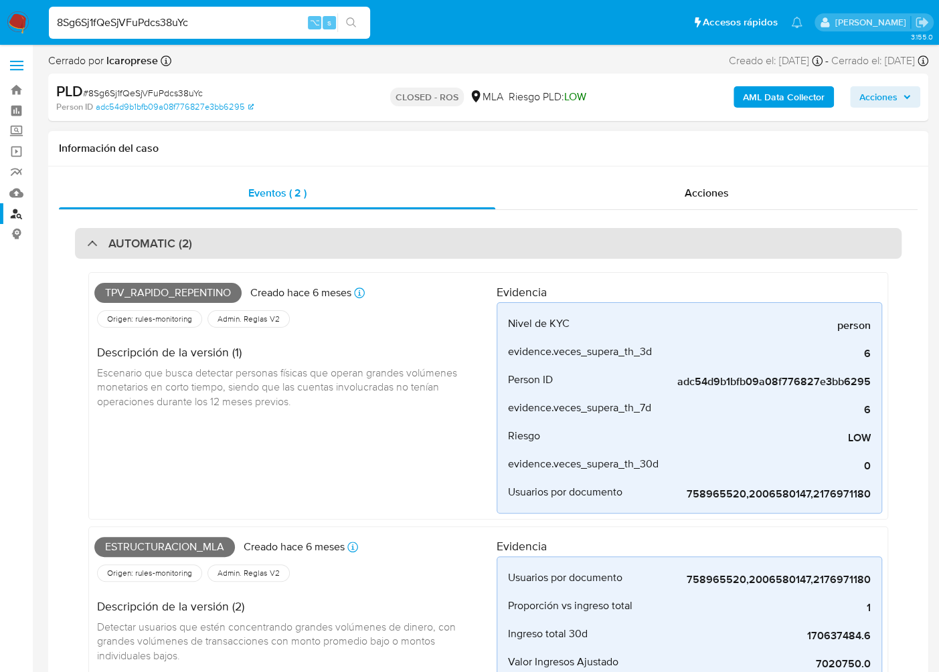
select select "10"
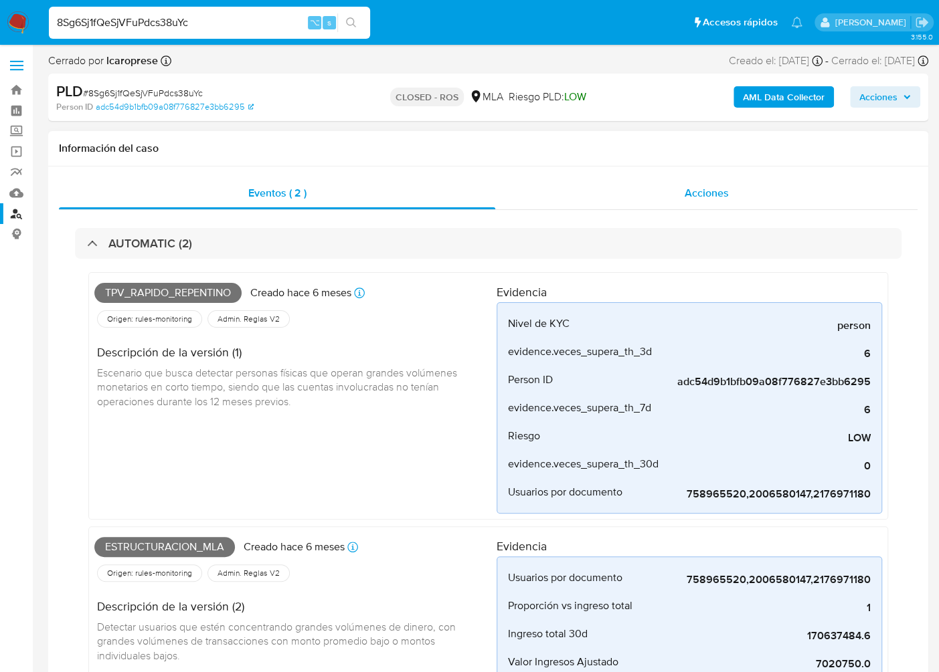
click at [709, 183] on div "Acciones" at bounding box center [706, 193] width 422 height 32
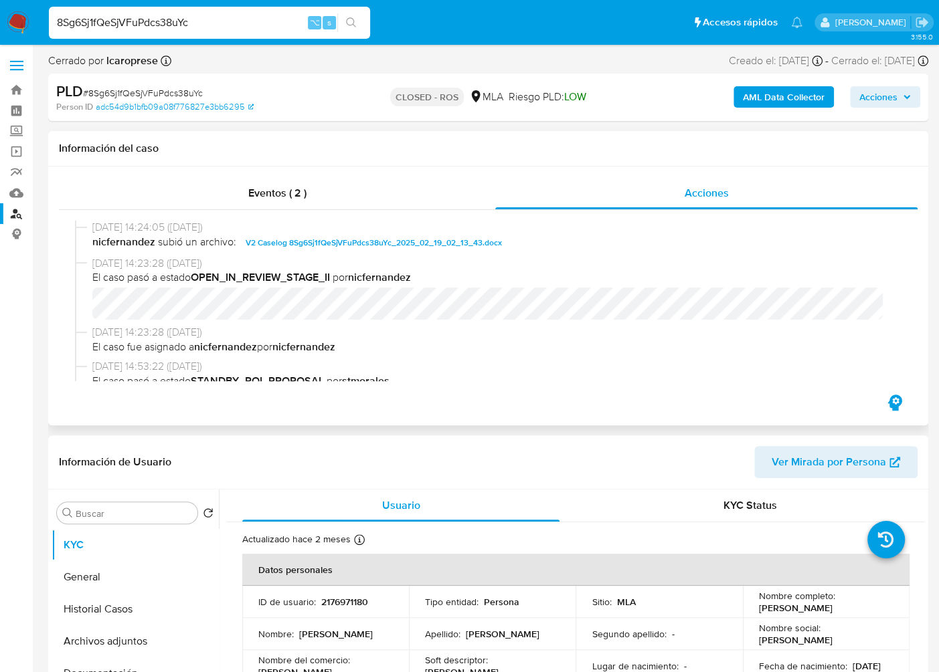
scroll to position [666, 0]
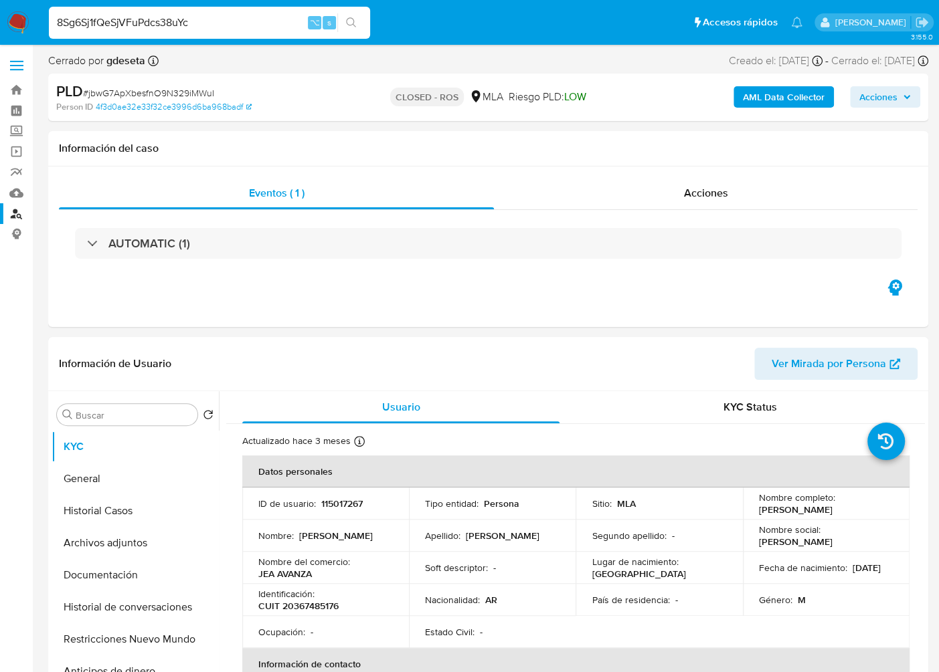
select select "10"
click at [211, 26] on input "8Sg6Sj1fQeSjVFuPdcs38uYc" at bounding box center [209, 22] width 321 height 17
paste input "0sFm5RyfNgxkGdrzfON1F39d"
type input "0sFm5RyfNgxkGdrzfON1F39d"
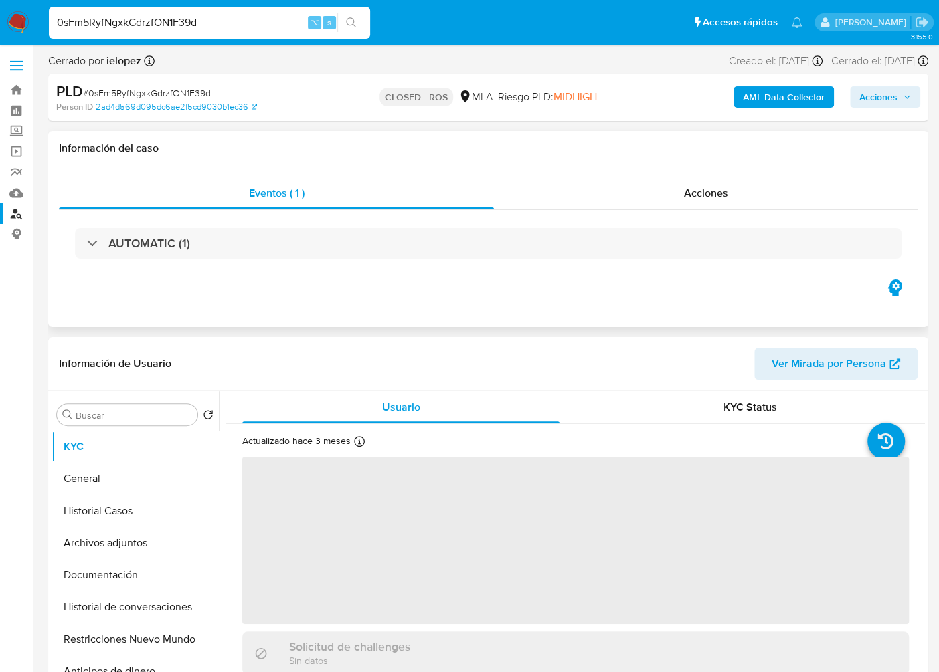
select select "10"
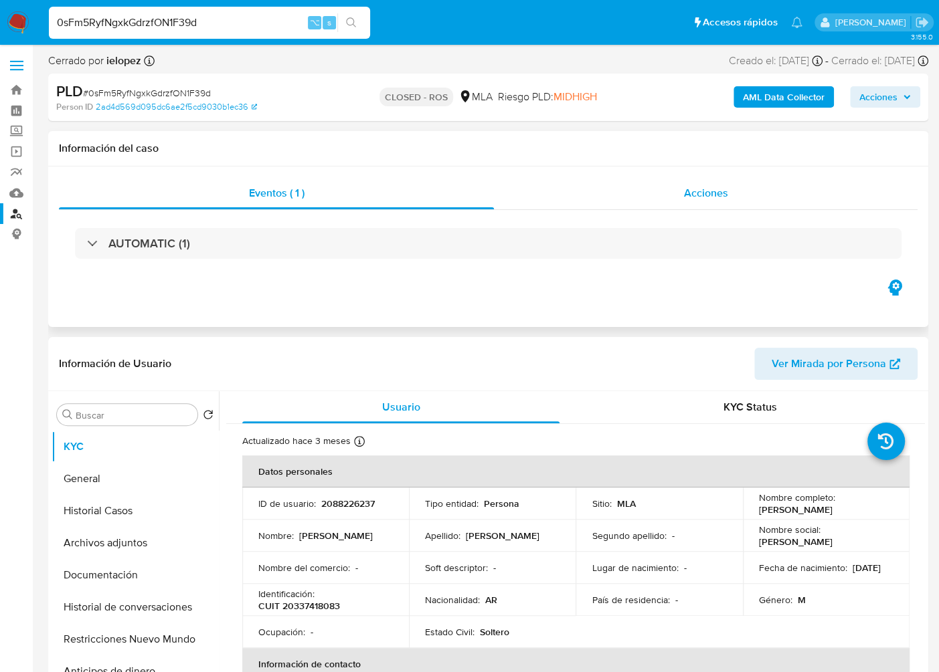
click at [705, 187] on span "Acciones" at bounding box center [706, 192] width 44 height 15
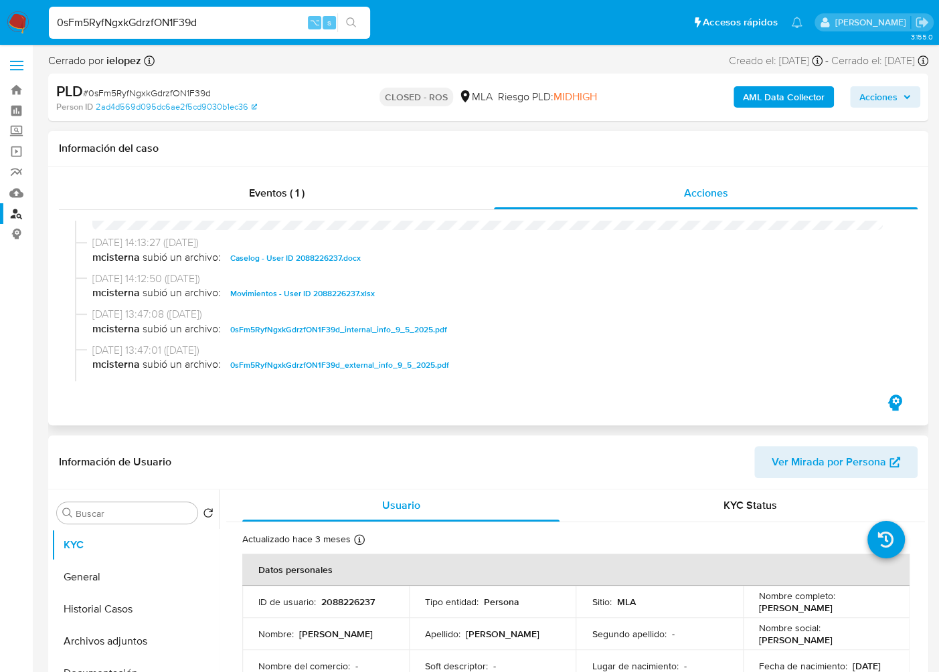
scroll to position [675, 0]
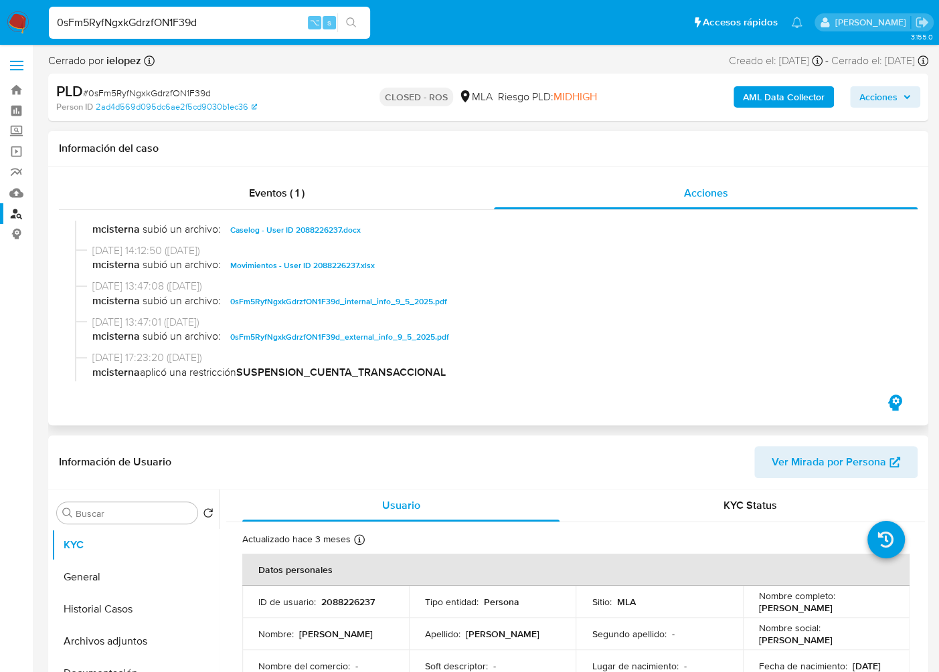
click at [292, 227] on span "Caselog - User ID 2088226237.docx" at bounding box center [295, 230] width 130 height 16
click at [215, 35] on div "0sFm5RyfNgxkGdrzfON1F39d ⌥ s" at bounding box center [209, 23] width 321 height 32
click at [219, 25] on input "0sFm5RyfNgxkGdrzfON1F39d" at bounding box center [209, 22] width 321 height 17
paste input "rvD97nXXz6cGzxugwFL8O1hR"
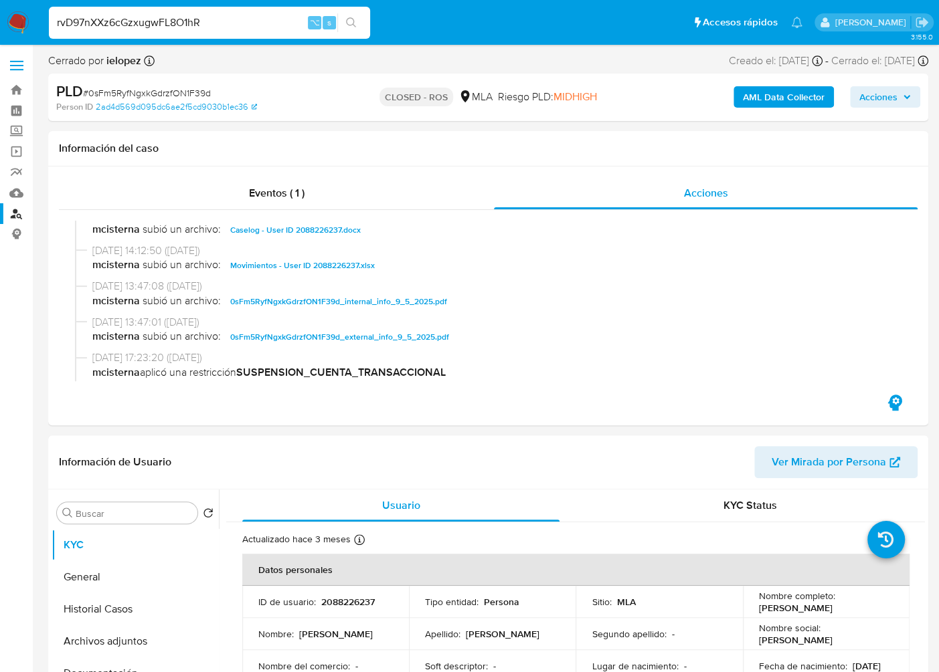
type input "rvD97nXXz6cGzxugwFL8O1hR"
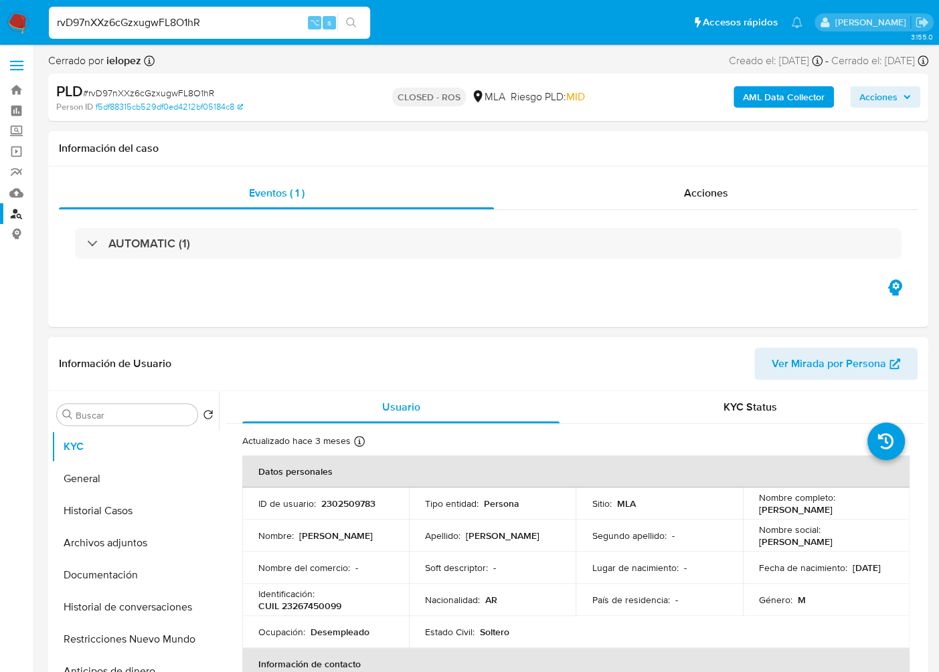
select select "10"
click at [210, 7] on div "rvD97nXXz6cGzxugwFL8O1hR ⌥ s" at bounding box center [209, 23] width 321 height 32
click at [191, 21] on input "rvD97nXXz6cGzxugwFL8O1hR" at bounding box center [209, 22] width 321 height 17
click at [739, 199] on div "Acciones" at bounding box center [706, 193] width 424 height 32
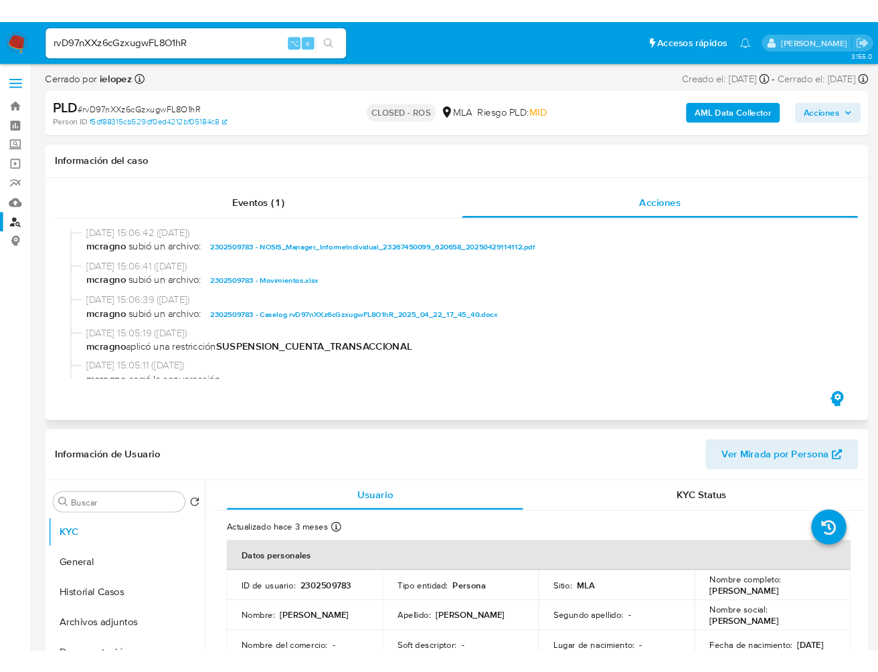
scroll to position [669, 0]
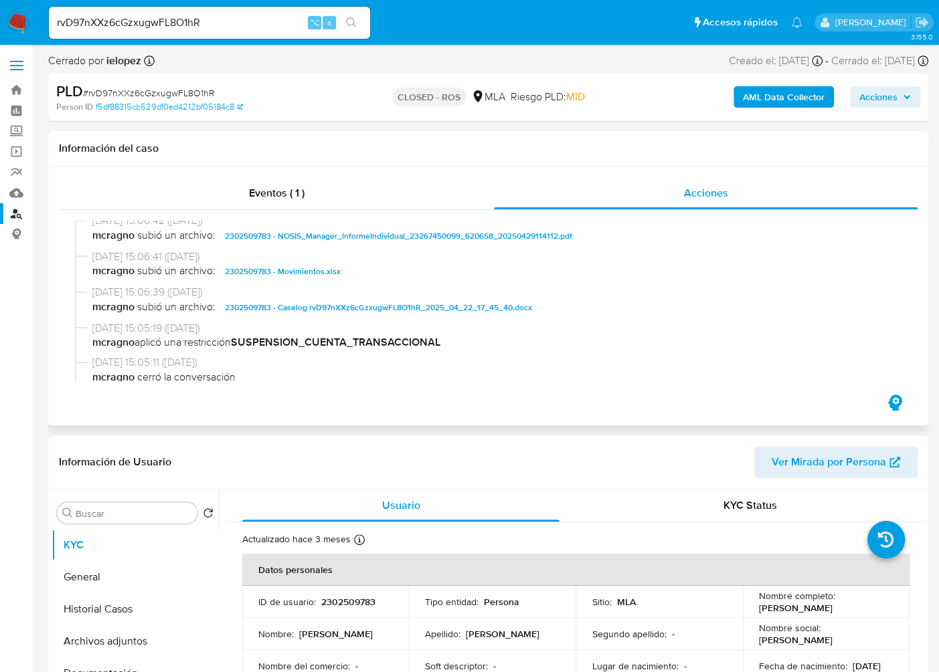
click at [460, 312] on span "2302509783 - Caselog rvD97nXXz6cGzxugwFL8O1hR_2025_04_22_17_45_40.docx" at bounding box center [378, 308] width 307 height 16
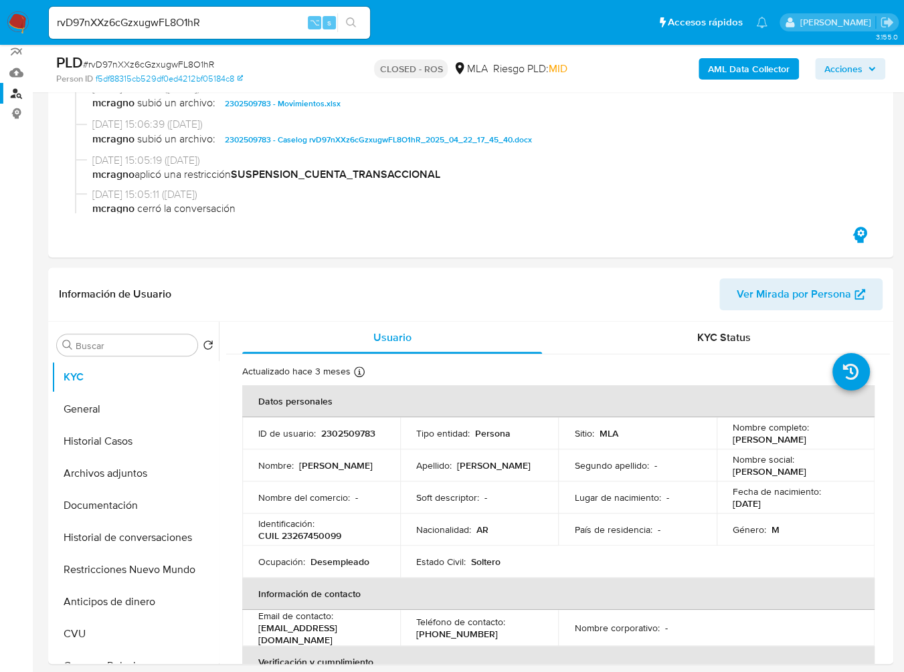
scroll to position [0, 0]
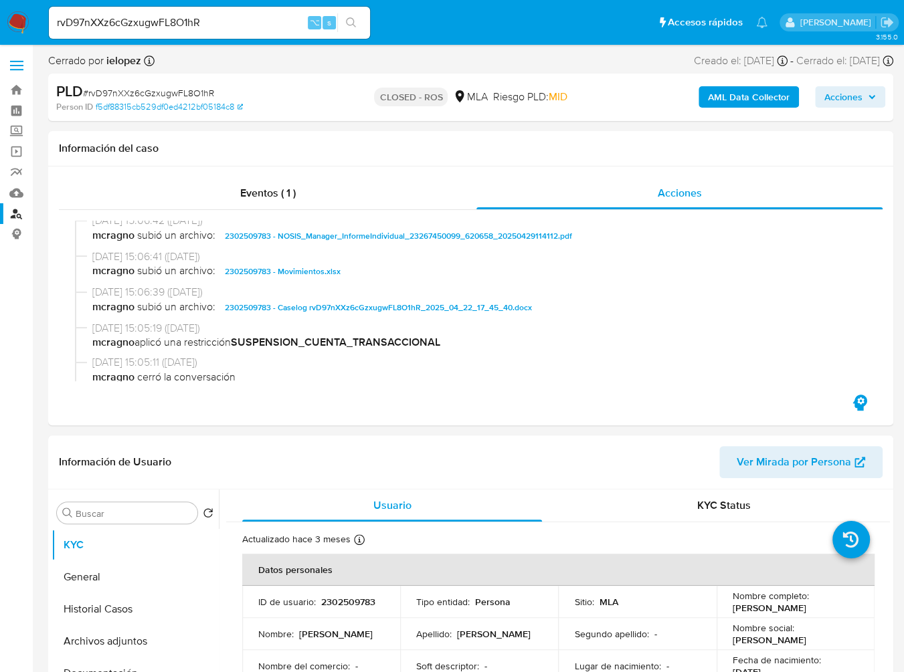
click at [217, 22] on input "rvD97nXXz6cGzxugwFL8O1hR" at bounding box center [209, 22] width 321 height 17
paste input "8Xn35exc0o2X7ZUTMZGN0QwN"
type input "8Xn35exc0o2X7ZUTMZGN0QwN"
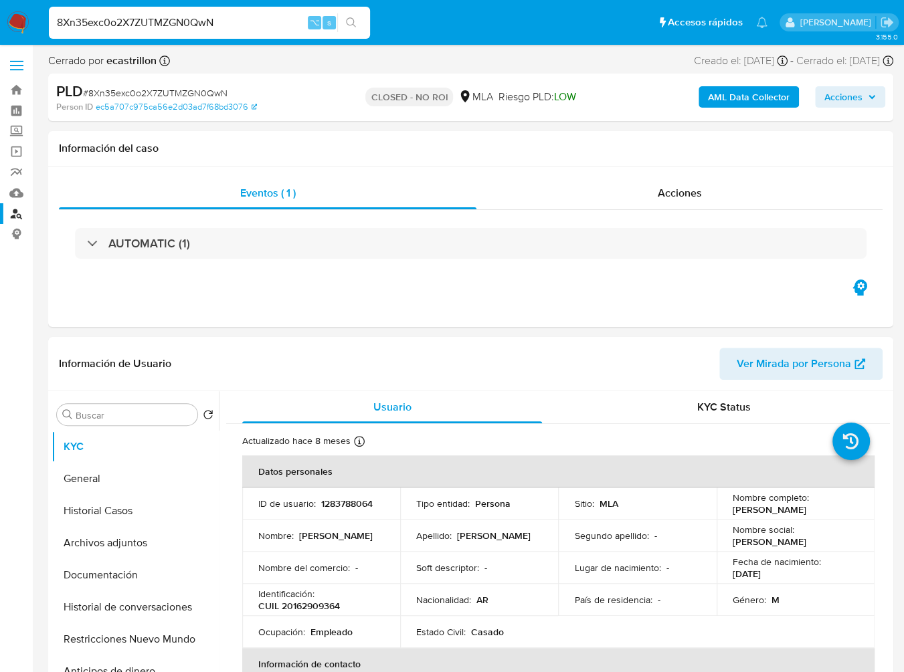
select select "10"
click at [698, 191] on span "Acciones" at bounding box center [680, 192] width 44 height 15
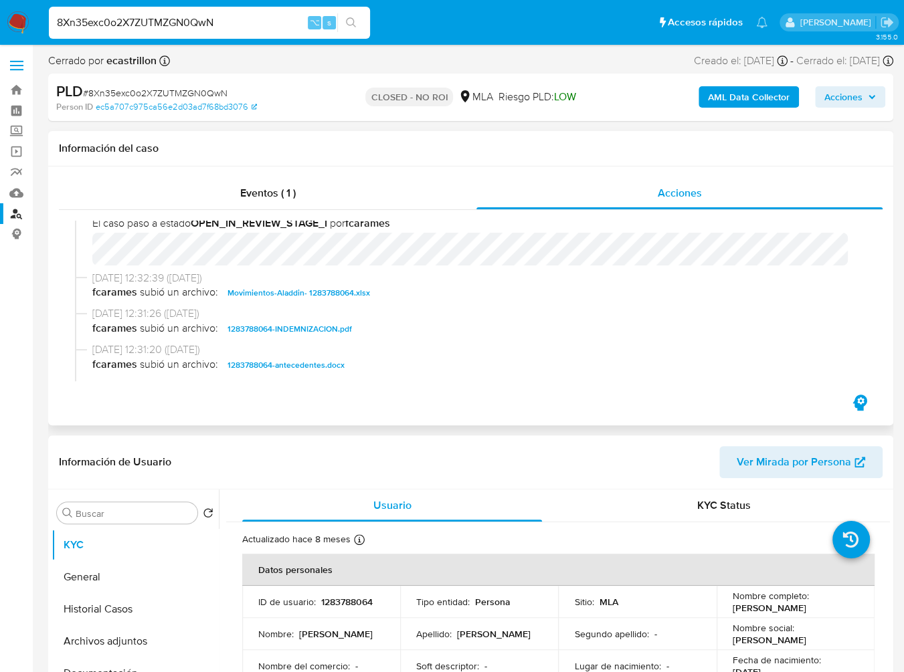
scroll to position [385, 0]
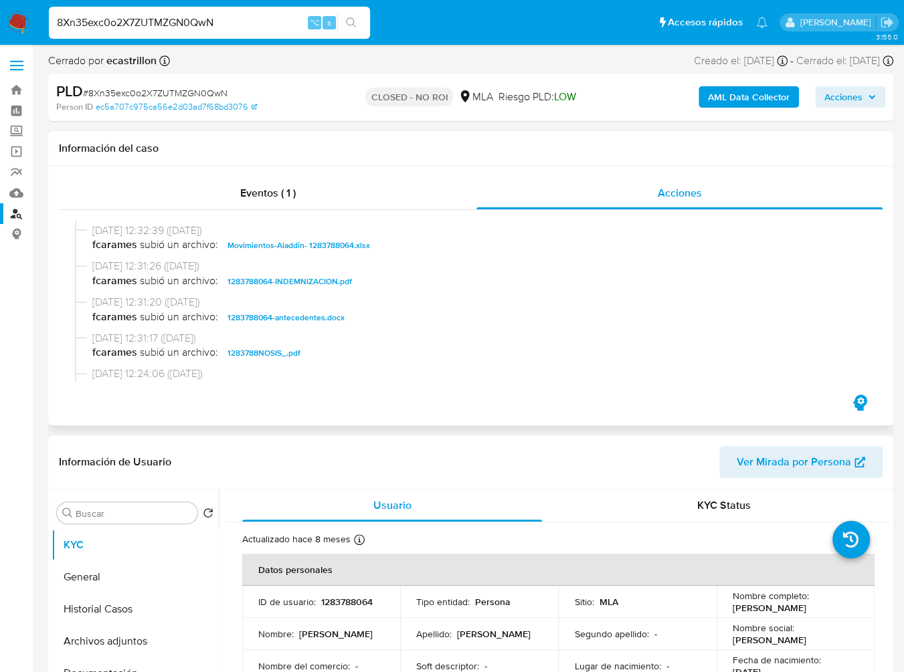
click at [298, 318] on span "1283788064-antecedentes.docx" at bounding box center [285, 318] width 117 height 16
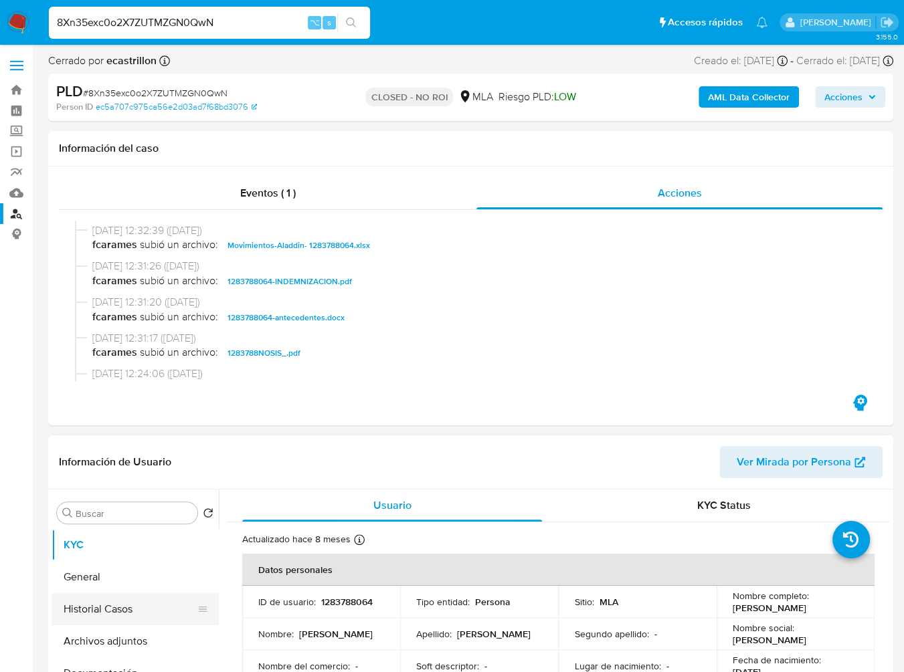
click at [105, 613] on button "Historial Casos" at bounding box center [130, 609] width 157 height 32
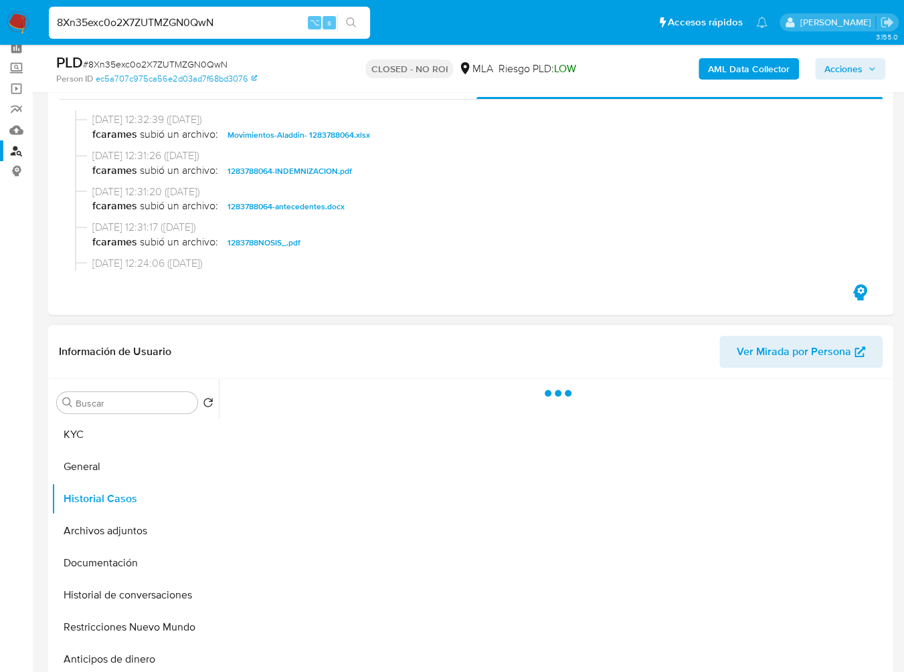
scroll to position [68, 0]
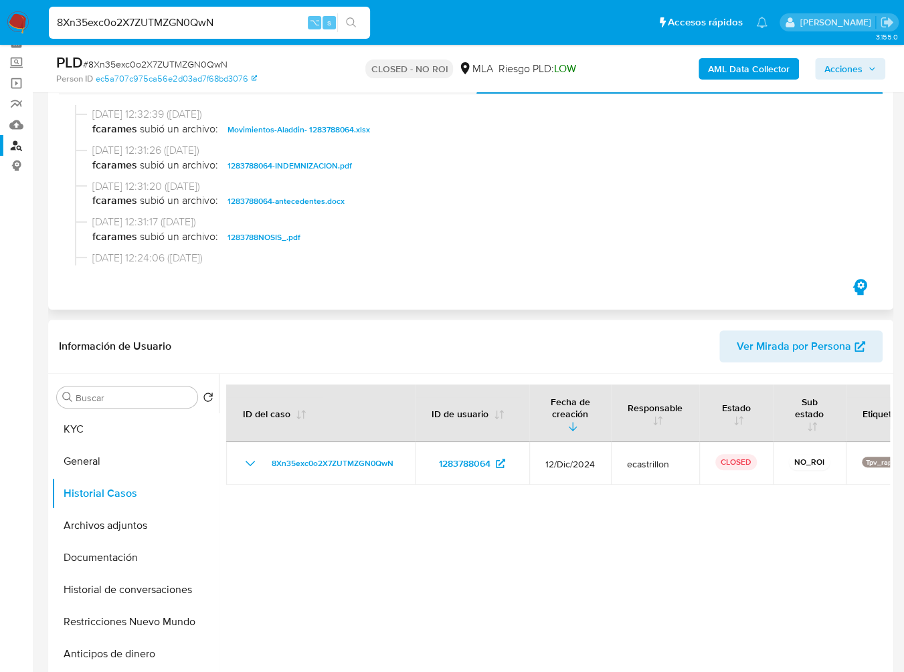
click at [318, 130] on span "Movimientos-Aladdin- 1283788064.xlsx" at bounding box center [298, 130] width 143 height 16
click at [308, 179] on div "[DATE] 12:31:26 ([DATE]) fcarames subió un archivo: 1283788064-INDEMNIZACION.pdf" at bounding box center [471, 161] width 792 height 36
click at [306, 165] on span "1283788064-INDEMNIZACION.pdf" at bounding box center [289, 166] width 124 height 16
click at [250, 19] on input "8Xn35exc0o2X7ZUTMZGN0QwN" at bounding box center [209, 22] width 321 height 17
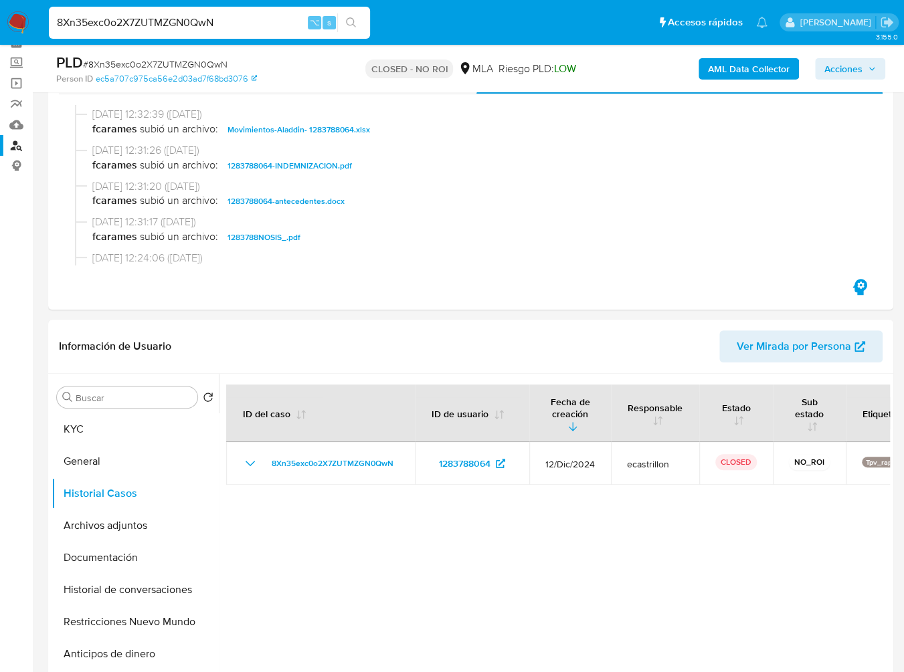
paste input "yriu0sQteCxbna3zLJukuZQH"
type input "yriu0sQteCxbna3zLJukuZQH"
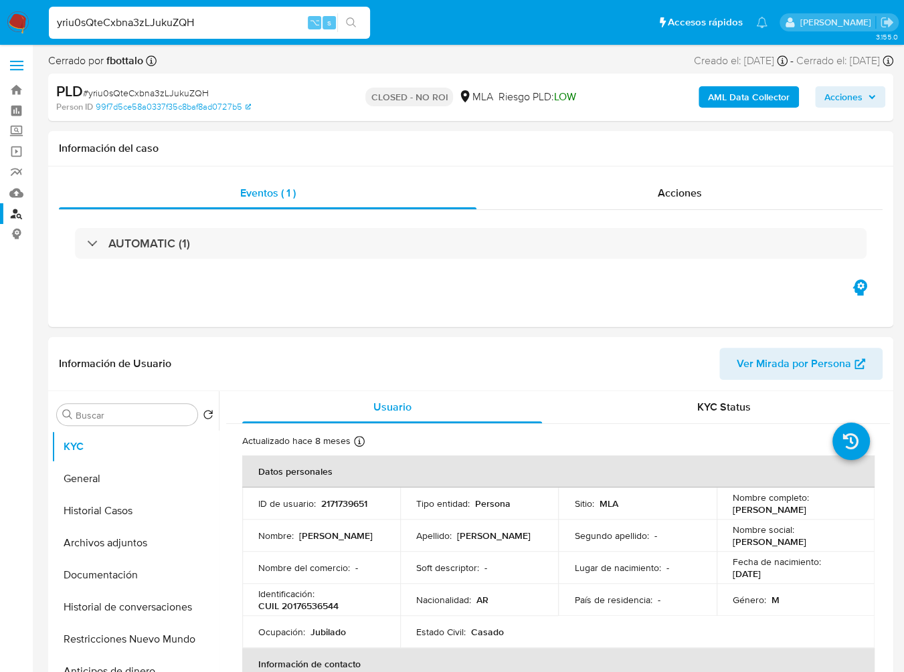
select select "10"
click at [711, 196] on div "Acciones" at bounding box center [679, 193] width 406 height 32
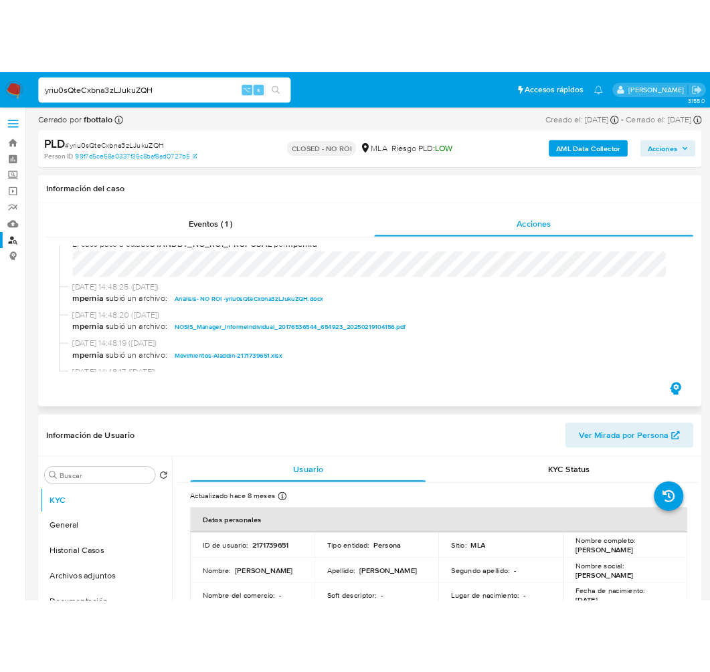
scroll to position [245, 0]
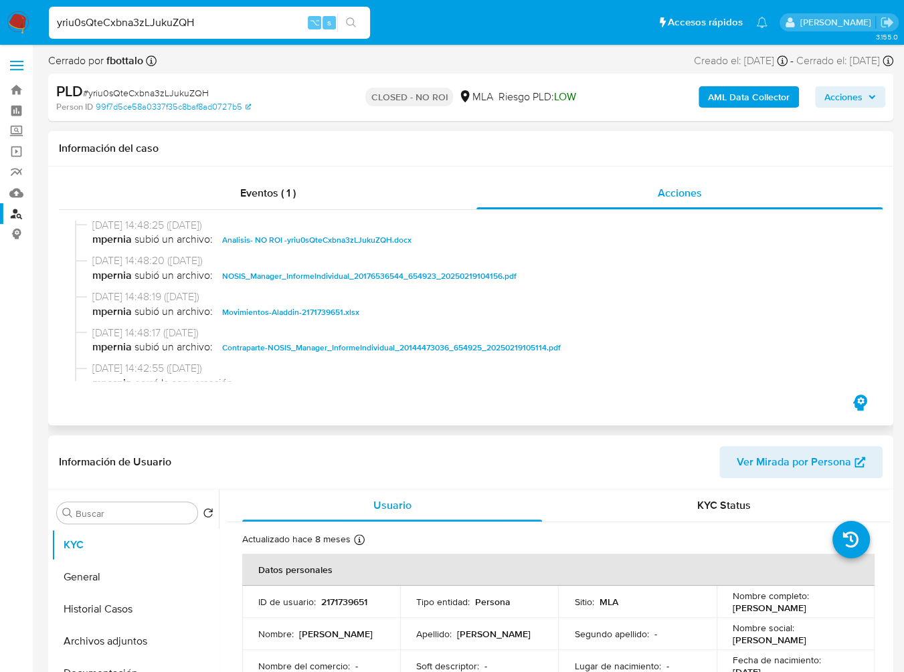
click at [363, 243] on span "Analisis- NO ROI -yriu0sQteCxbna3zLJukuZQH.docx" at bounding box center [316, 240] width 189 height 16
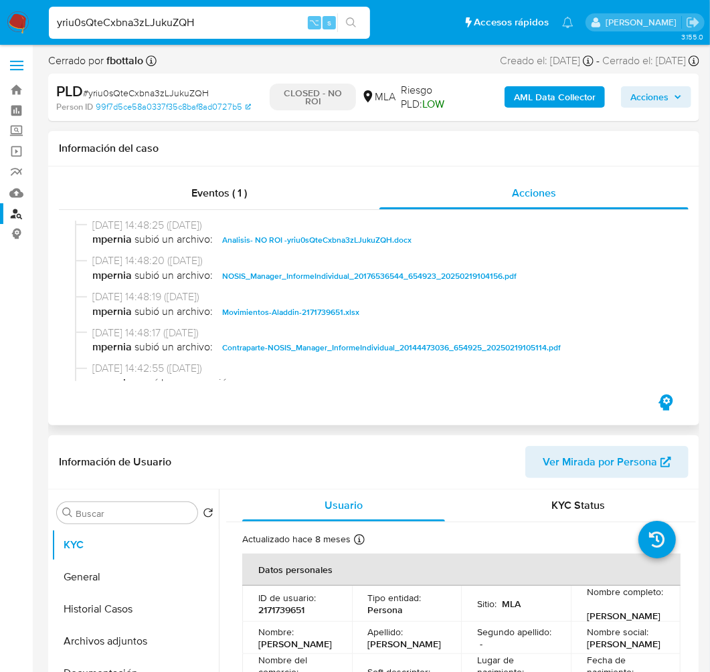
click at [299, 317] on span "Movimientos-Aladdin-2171739651.xlsx" at bounding box center [290, 312] width 137 height 16
click at [385, 352] on span "Contraparte-NOSIS_Manager_InformeIndividual_20144473036_654925_20250219105114.p…" at bounding box center [391, 348] width 339 height 16
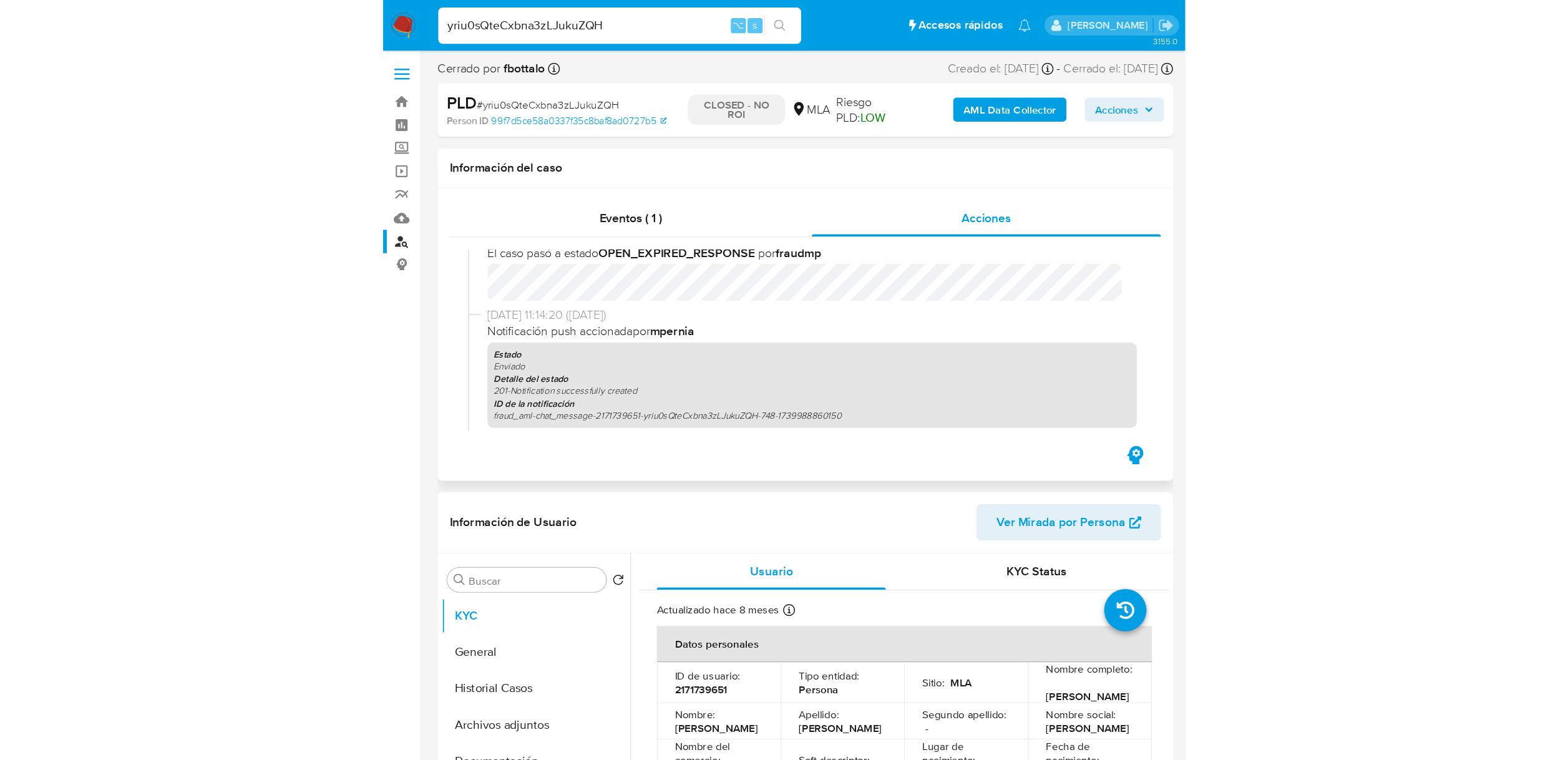
scroll to position [557, 0]
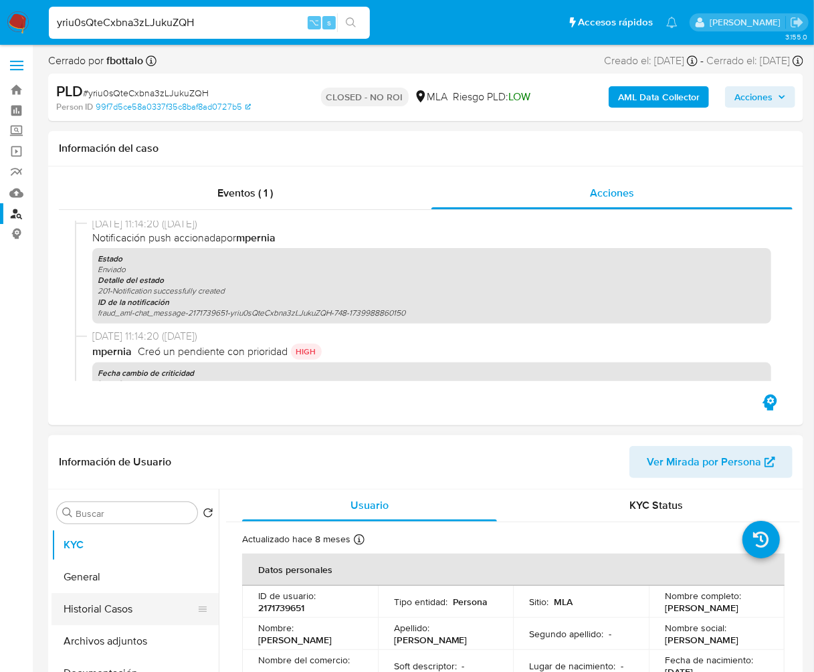
click at [94, 612] on button "Historial Casos" at bounding box center [130, 609] width 157 height 32
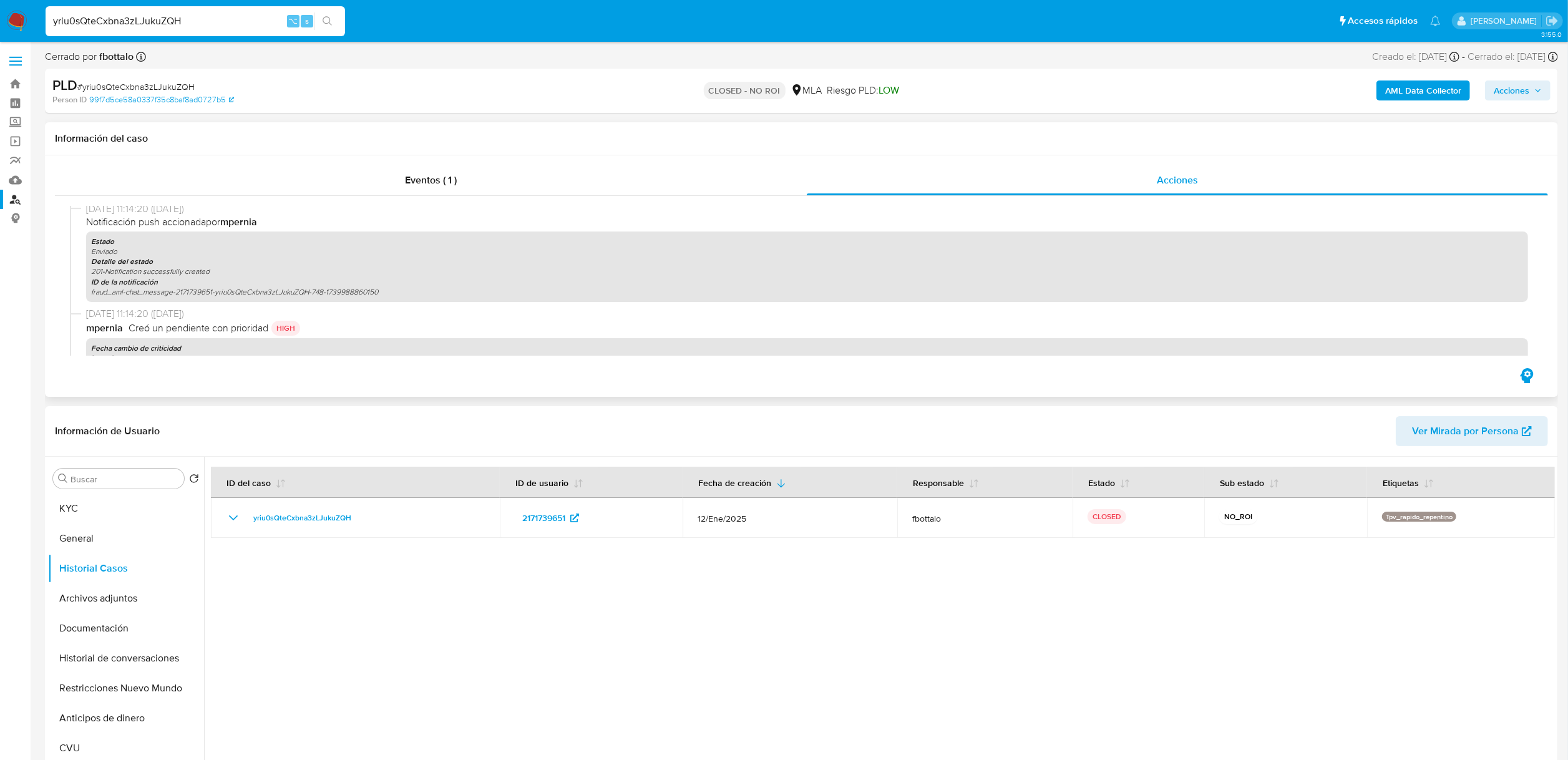
scroll to position [558, 0]
